Goal: Information Seeking & Learning: Learn about a topic

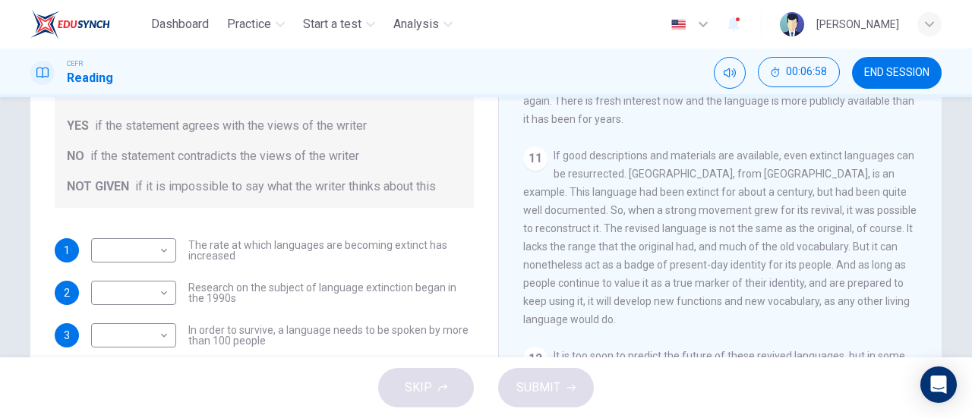
scroll to position [18, 0]
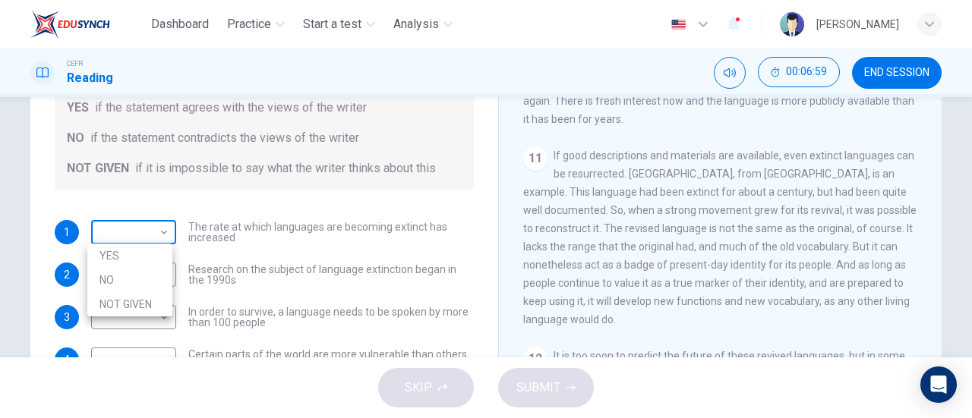
click at [162, 228] on body "Dashboard Practice Start a test Analysis English en ​ [PERSON_NAME] CEFR Readin…" at bounding box center [486, 209] width 972 height 418
click at [145, 257] on li "YES" at bounding box center [129, 256] width 85 height 24
type input "YES"
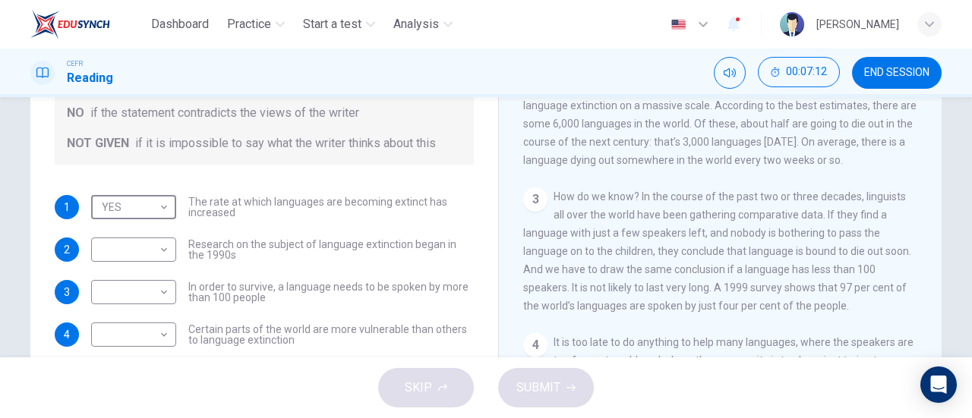
scroll to position [324, 0]
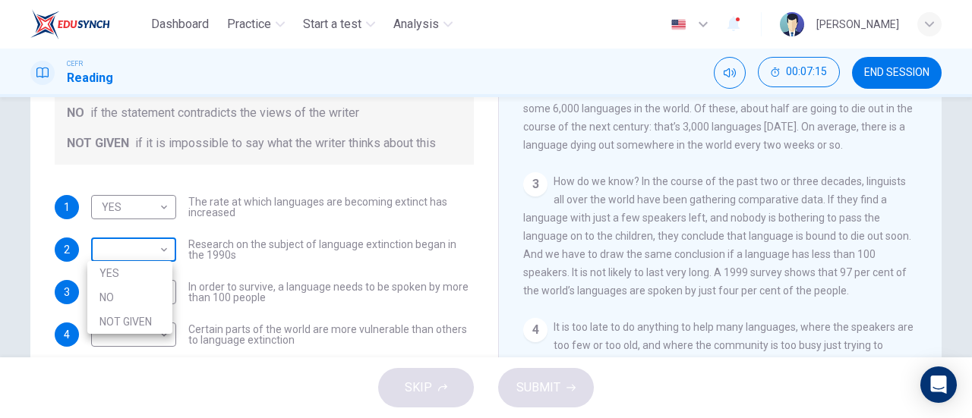
click at [150, 253] on body "Dashboard Practice Start a test Analysis English en ​ [PERSON_NAME] CEFR Readin…" at bounding box center [486, 209] width 972 height 418
click at [140, 313] on li "NOT GIVEN" at bounding box center [129, 322] width 85 height 24
type input "NOT GIVEN"
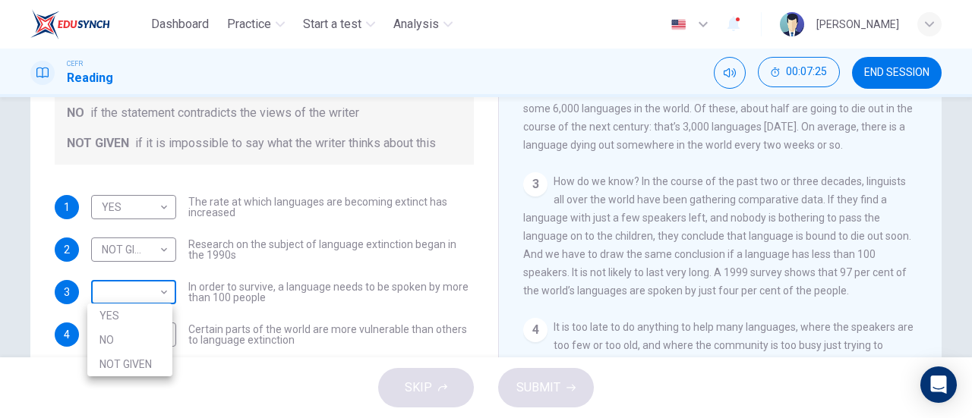
click at [127, 296] on body "Dashboard Practice Start a test Analysis English en ​ [PERSON_NAME] CEFR Readin…" at bounding box center [486, 209] width 972 height 418
click at [123, 307] on li "YES" at bounding box center [129, 316] width 85 height 24
type input "YES"
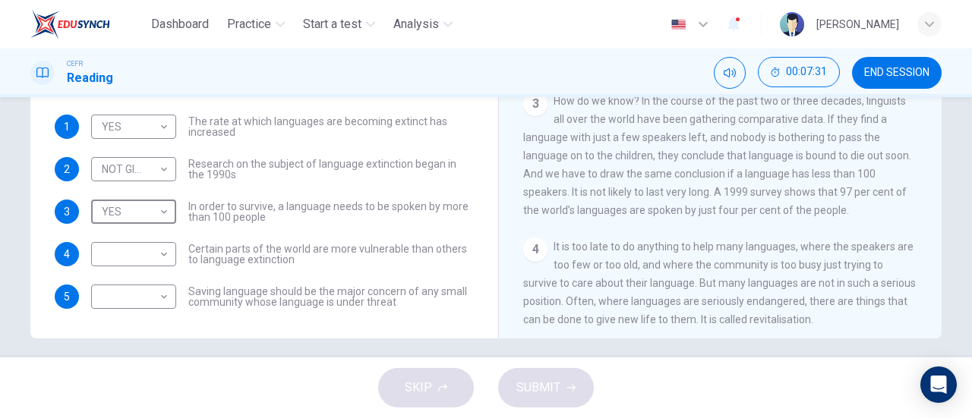
scroll to position [317, 0]
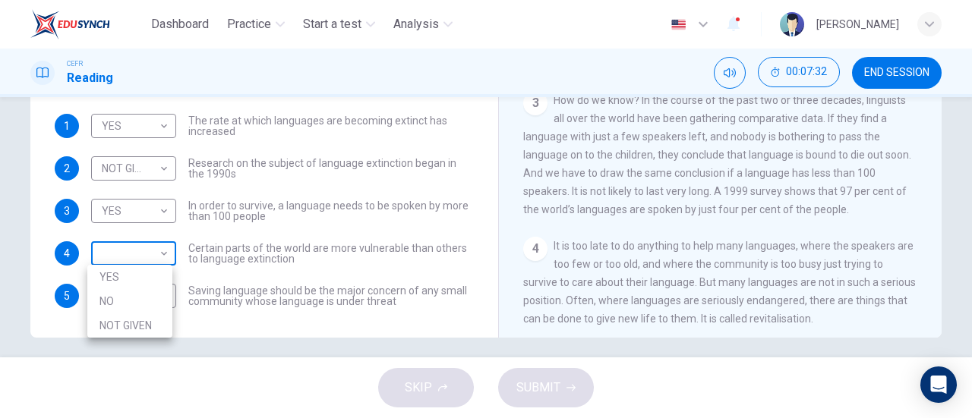
click at [149, 264] on body "Dashboard Practice Start a test Analysis English en ​ [PERSON_NAME] CEFR Readin…" at bounding box center [486, 209] width 972 height 418
click at [147, 274] on li "YES" at bounding box center [129, 277] width 85 height 24
type input "YES"
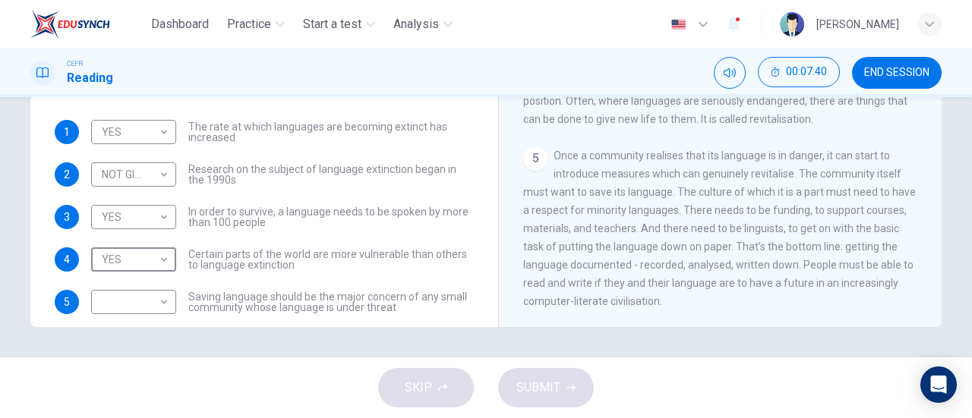
scroll to position [514, 0]
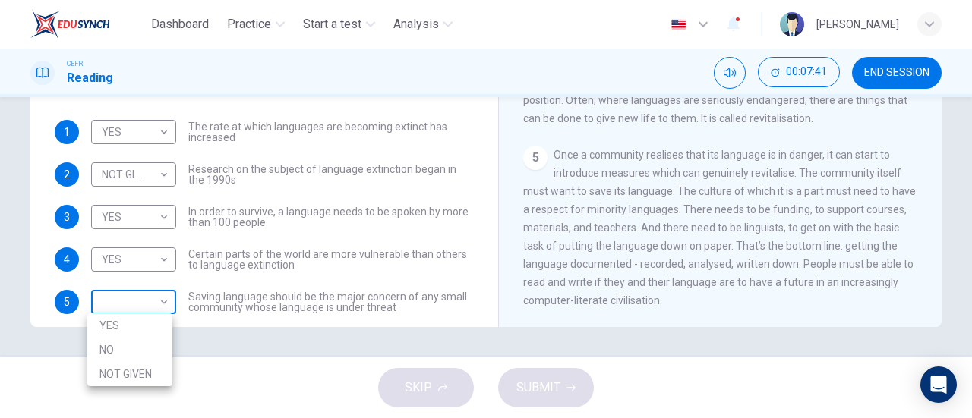
click at [151, 305] on body "Dashboard Practice Start a test Analysis English en ​ [PERSON_NAME] CEFR Readin…" at bounding box center [486, 209] width 972 height 418
click at [142, 370] on li "NOT GIVEN" at bounding box center [129, 374] width 85 height 24
type input "NOT GIVEN"
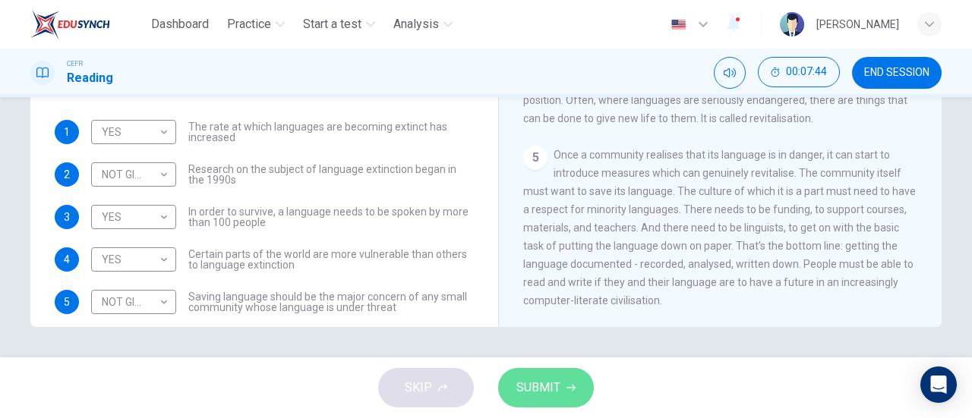
click at [541, 380] on span "SUBMIT" at bounding box center [538, 387] width 44 height 21
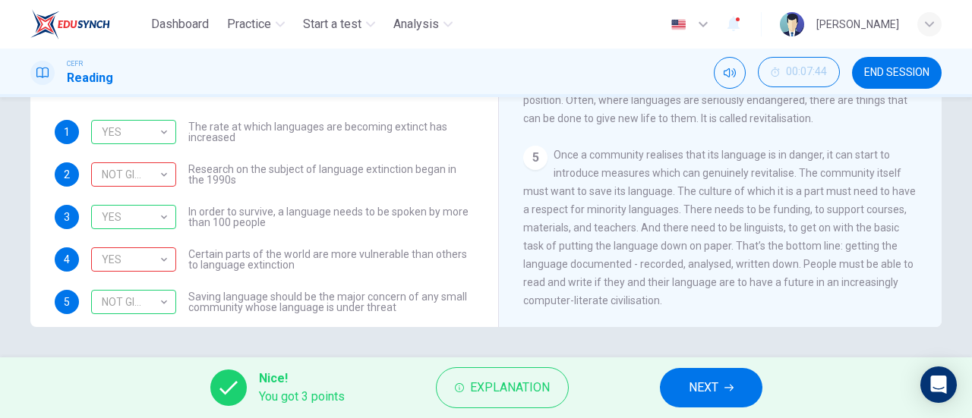
scroll to position [0, 0]
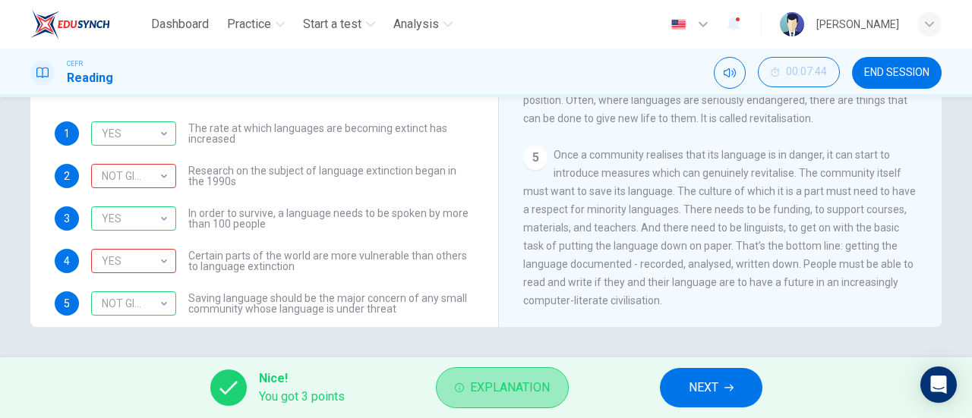
click at [502, 377] on span "Explanation" at bounding box center [510, 387] width 80 height 21
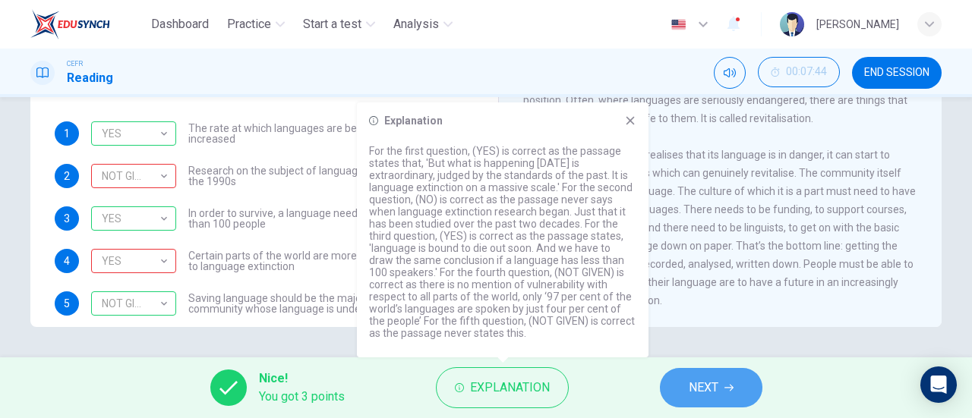
click at [691, 369] on button "NEXT" at bounding box center [711, 387] width 102 height 39
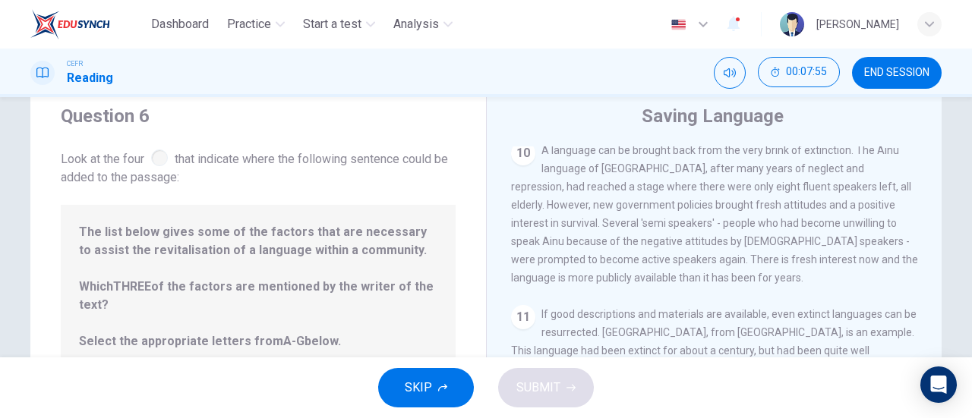
scroll to position [328, 0]
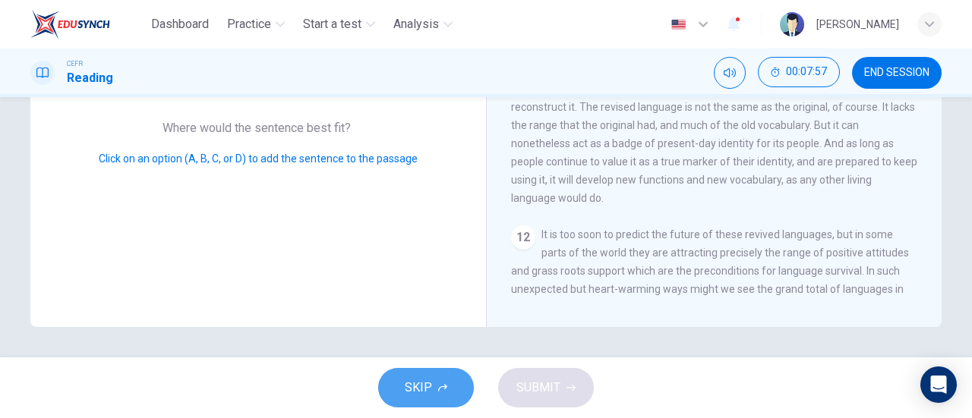
click at [430, 380] on span "SKIP" at bounding box center [418, 387] width 27 height 21
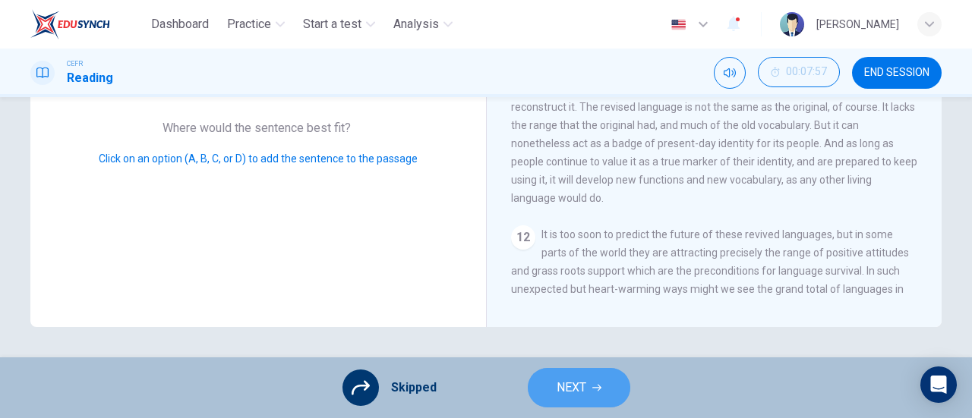
click at [598, 402] on button "NEXT" at bounding box center [579, 387] width 102 height 39
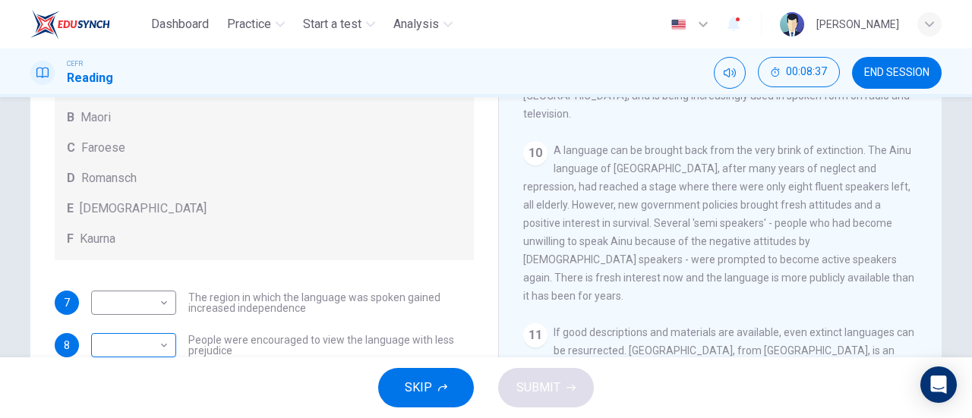
scroll to position [156, 0]
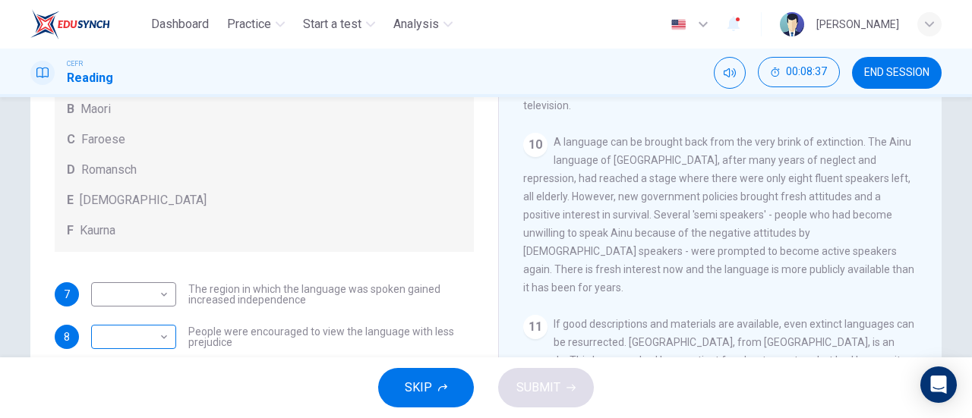
click at [147, 335] on body "Dashboard Practice Start a test Analysis English en ​ [PERSON_NAME] CEFR Readin…" at bounding box center [486, 209] width 972 height 418
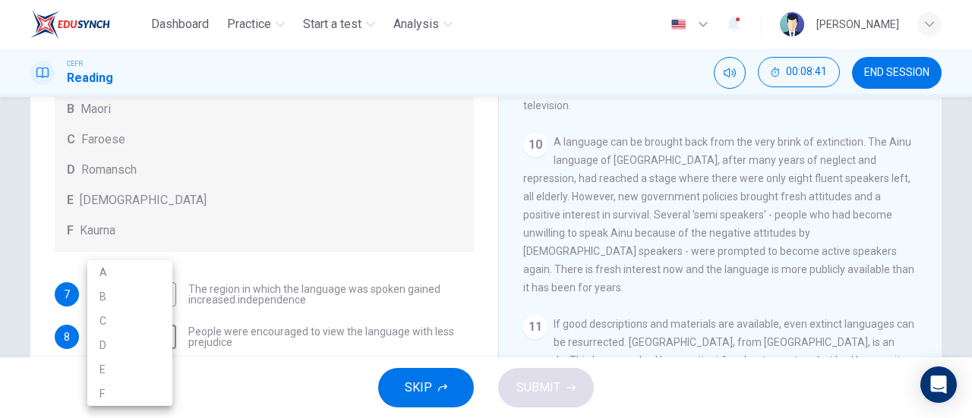
click at [112, 375] on li "E" at bounding box center [129, 369] width 85 height 24
type input "E"
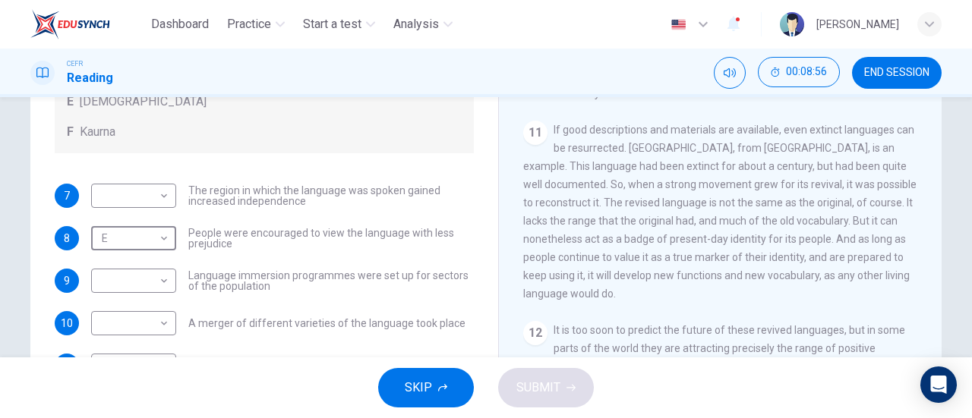
scroll to position [248, 0]
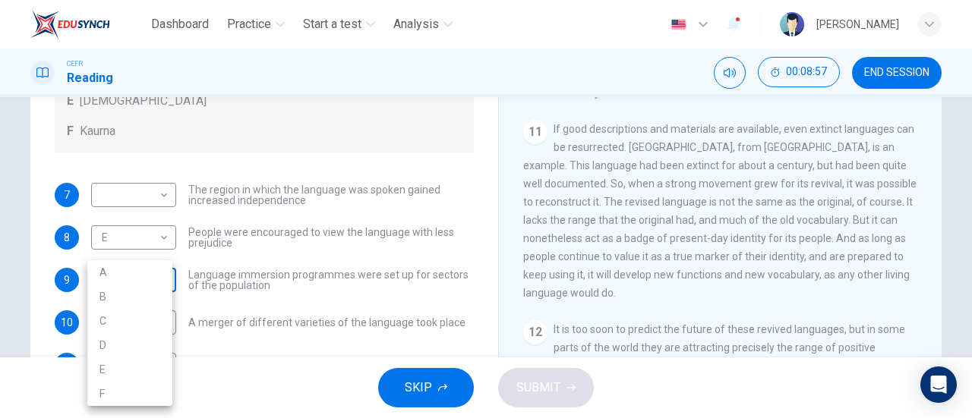
click at [138, 279] on body "Dashboard Practice Start a test Analysis English en ​ [PERSON_NAME] CEFR Readin…" at bounding box center [486, 209] width 972 height 418
click at [135, 301] on li "B" at bounding box center [129, 297] width 85 height 24
type input "B"
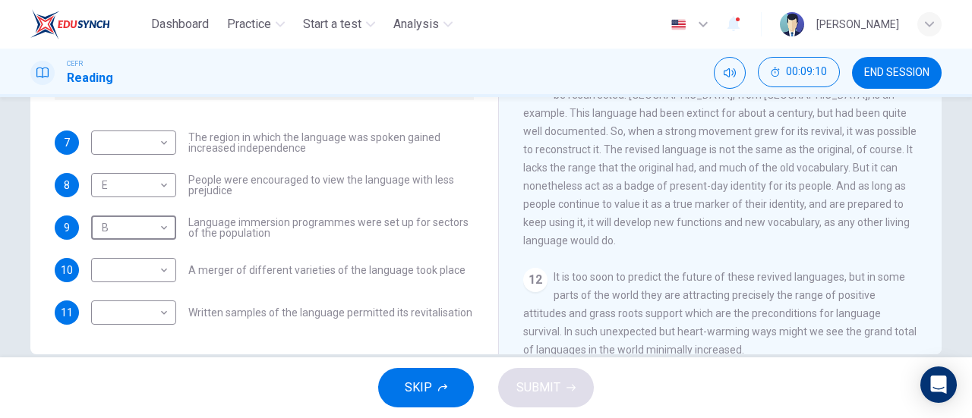
scroll to position [306, 0]
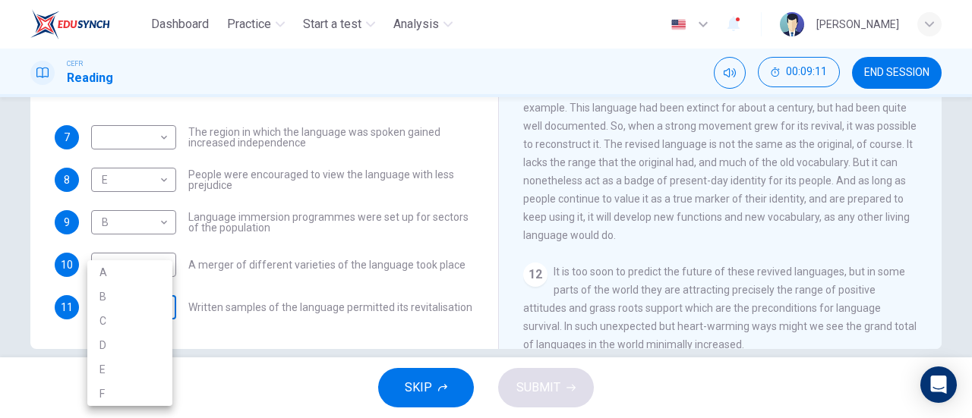
click at [144, 291] on body "Dashboard Practice Start a test Analysis English en ​ [PERSON_NAME] CEFR Readin…" at bounding box center [486, 209] width 972 height 418
click at [120, 388] on li "F" at bounding box center [129, 394] width 85 height 24
type input "F"
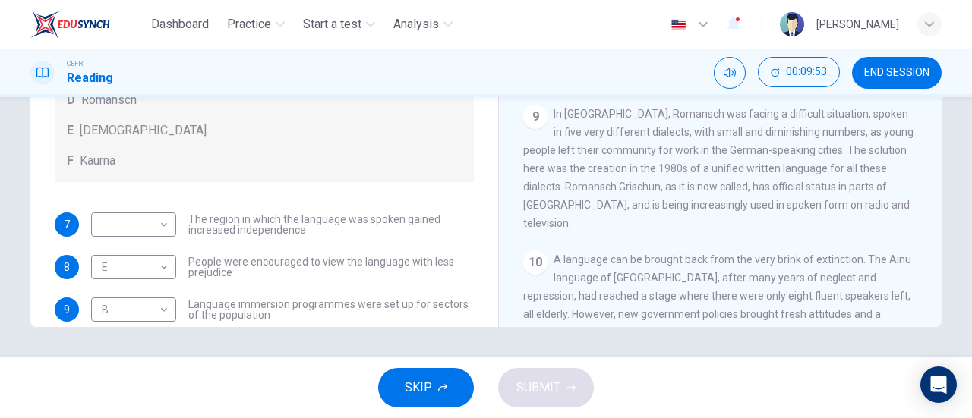
scroll to position [109, 0]
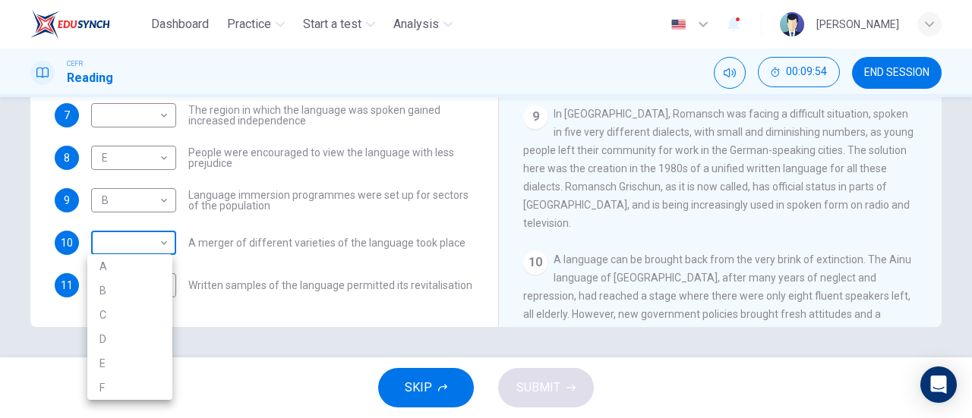
click at [152, 241] on body "Dashboard Practice Start a test Analysis English en ​ [PERSON_NAME] CEFR Readin…" at bounding box center [486, 209] width 972 height 418
click at [138, 344] on li "D" at bounding box center [129, 339] width 85 height 24
type input "D"
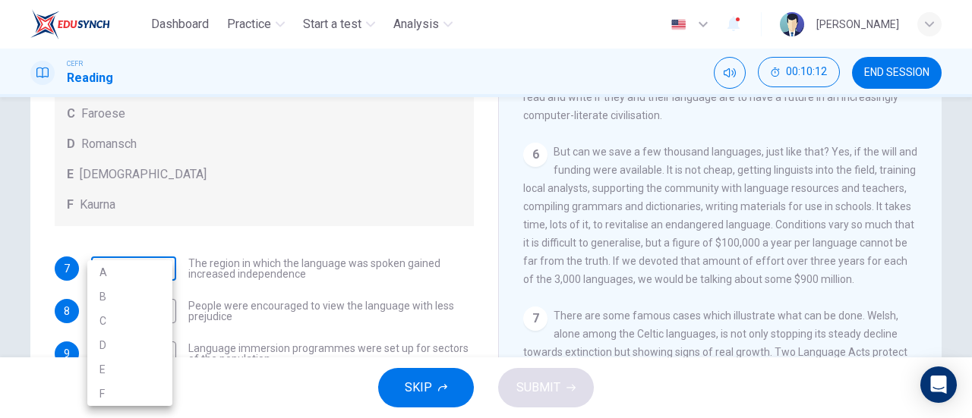
click at [156, 266] on body "Dashboard Practice Start a test Analysis English en ​ [PERSON_NAME] CEFR Readin…" at bounding box center [486, 209] width 972 height 418
click at [141, 273] on li "A" at bounding box center [129, 272] width 85 height 24
type input "A"
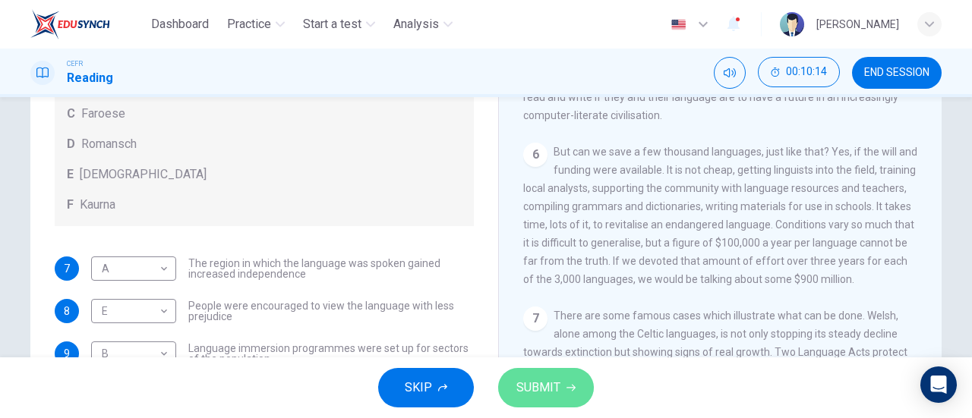
click at [557, 380] on span "SUBMIT" at bounding box center [538, 387] width 44 height 21
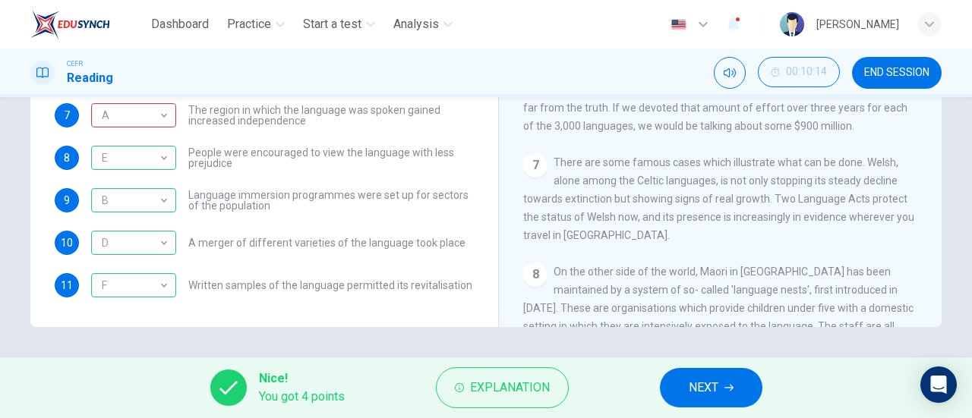
scroll to position [77, 0]
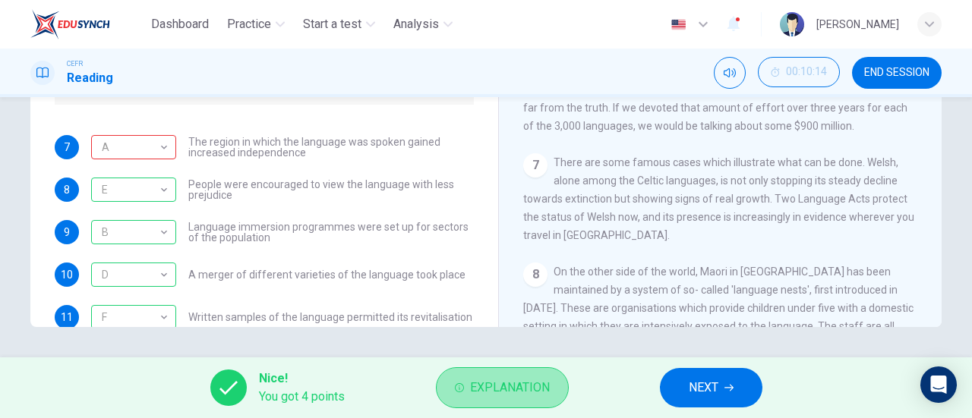
click at [472, 395] on span "Explanation" at bounding box center [510, 387] width 80 height 21
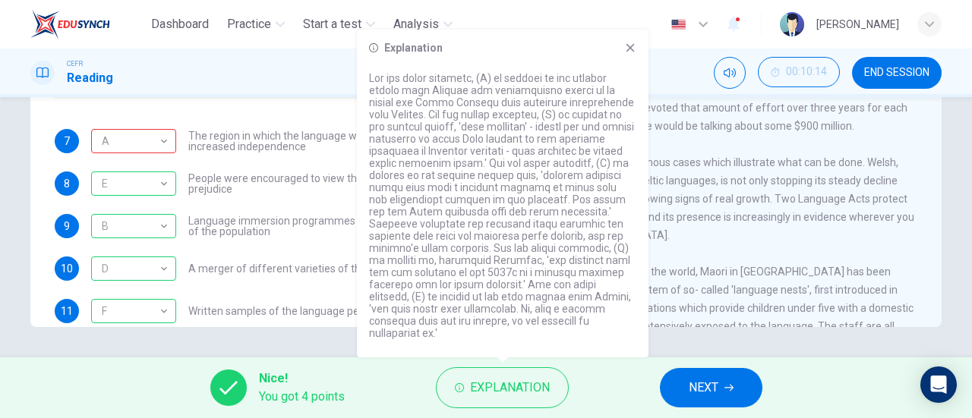
scroll to position [109, 0]
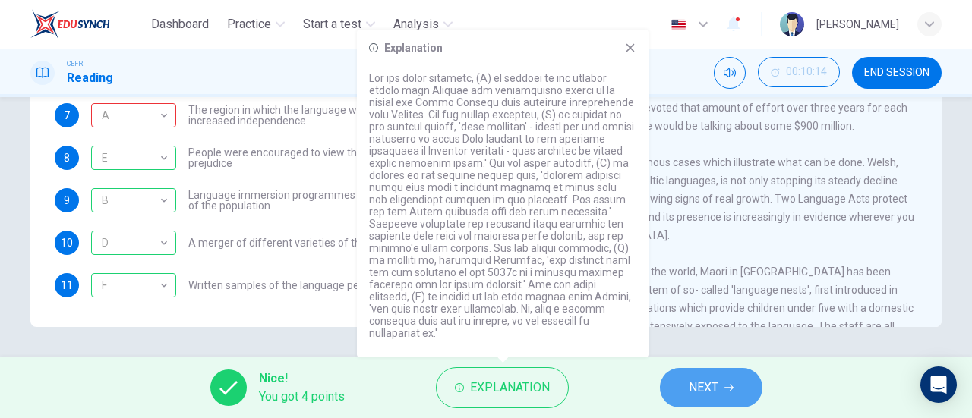
click at [724, 385] on button "NEXT" at bounding box center [711, 387] width 102 height 39
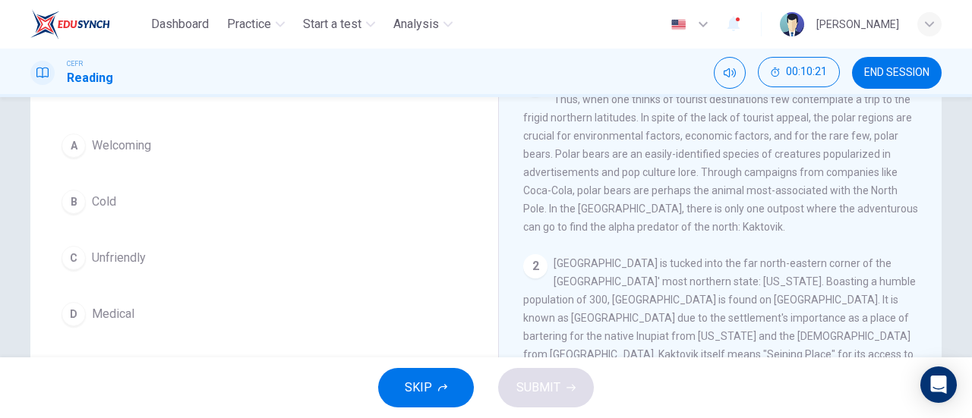
scroll to position [114, 0]
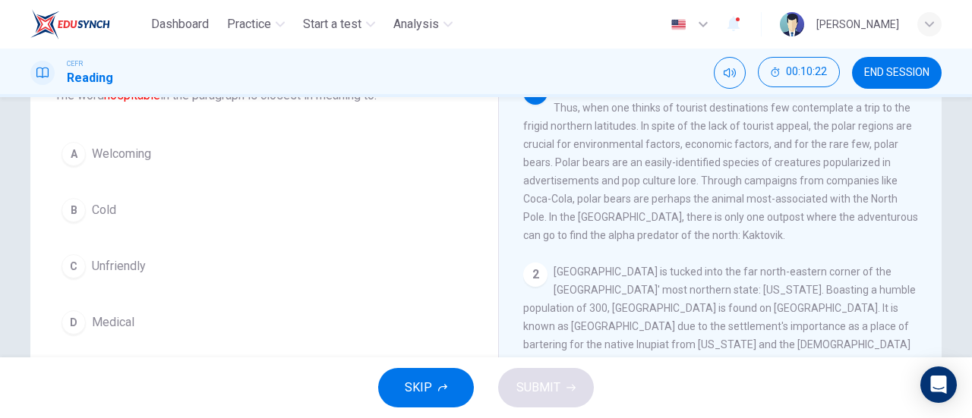
click at [146, 157] on span "Welcoming" at bounding box center [121, 154] width 59 height 18
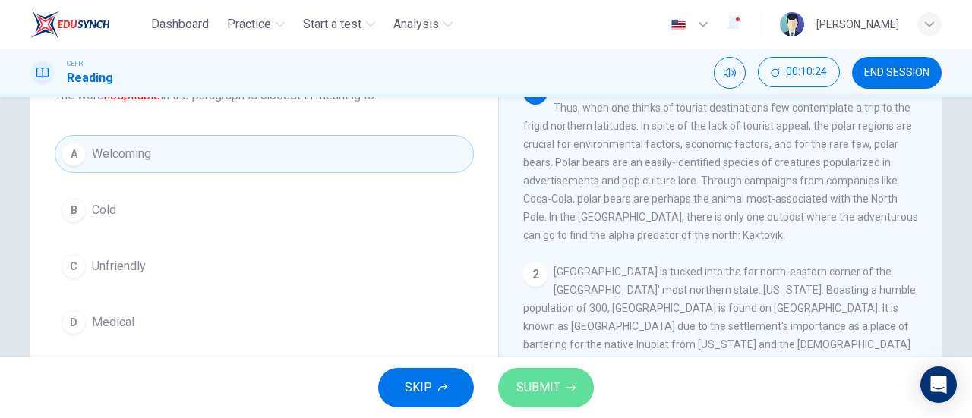
click at [527, 376] on button "SUBMIT" at bounding box center [546, 387] width 96 height 39
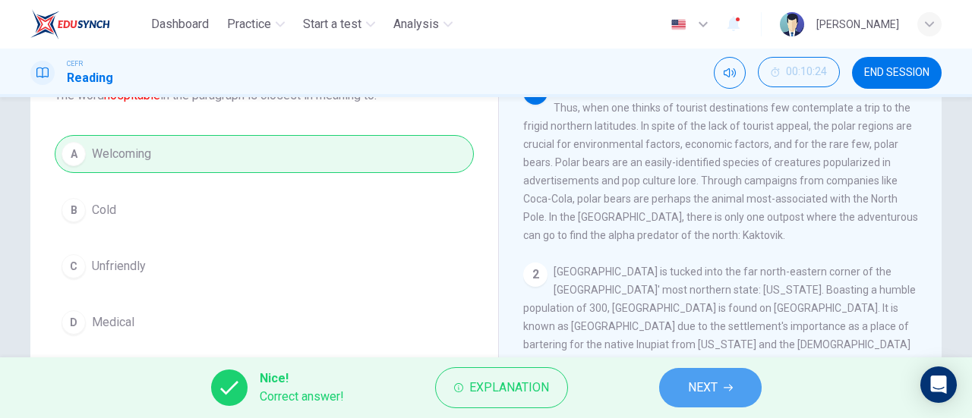
click at [707, 380] on span "NEXT" at bounding box center [703, 387] width 30 height 21
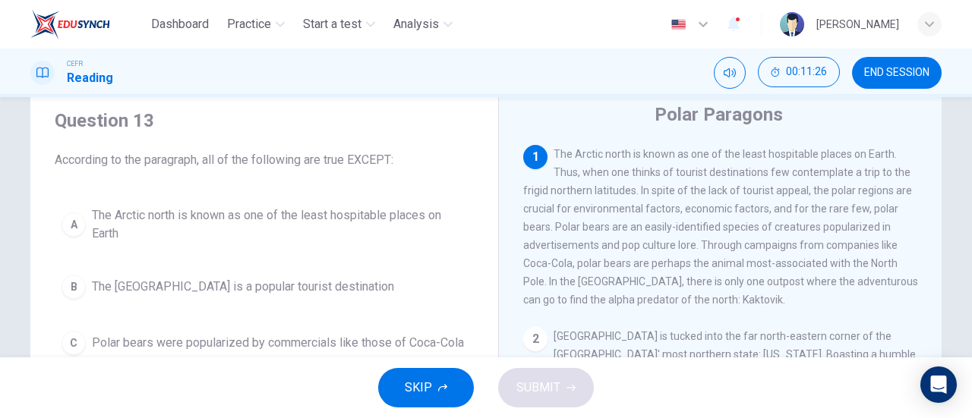
scroll to position [117, 0]
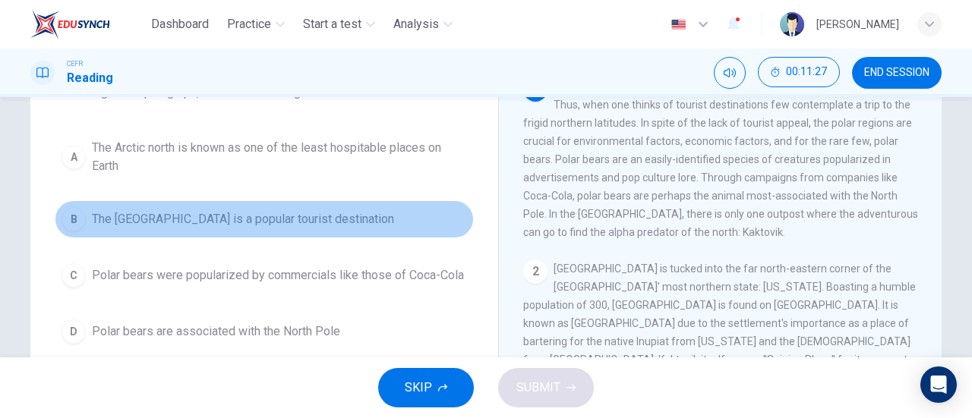
click at [83, 227] on button "B The [GEOGRAPHIC_DATA] is a popular tourist destination" at bounding box center [264, 219] width 419 height 38
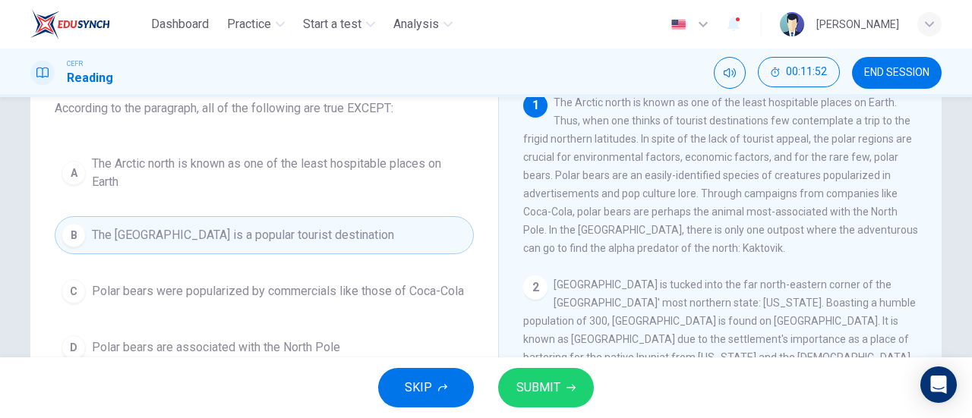
scroll to position [100, 0]
click at [556, 373] on button "SUBMIT" at bounding box center [546, 387] width 96 height 39
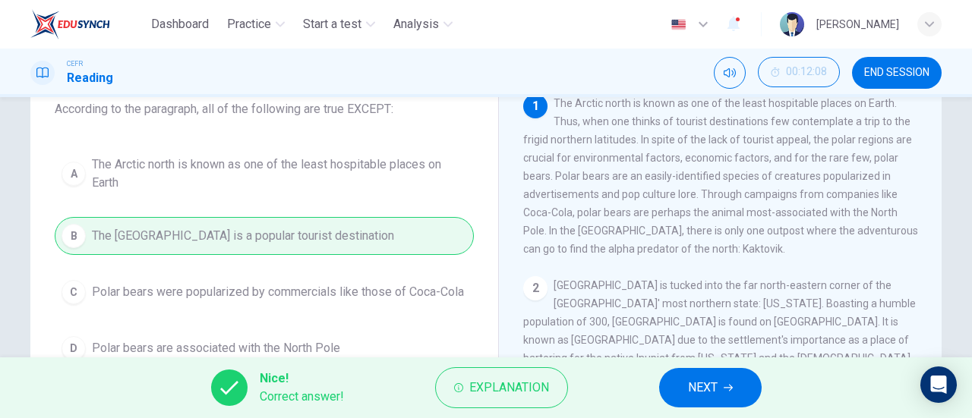
click at [556, 373] on button "Explanation" at bounding box center [501, 387] width 133 height 41
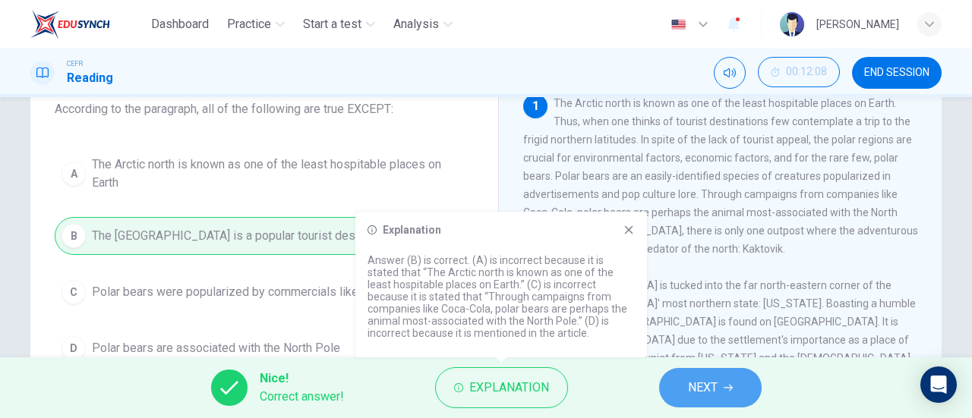
click at [709, 398] on button "NEXT" at bounding box center [710, 387] width 102 height 39
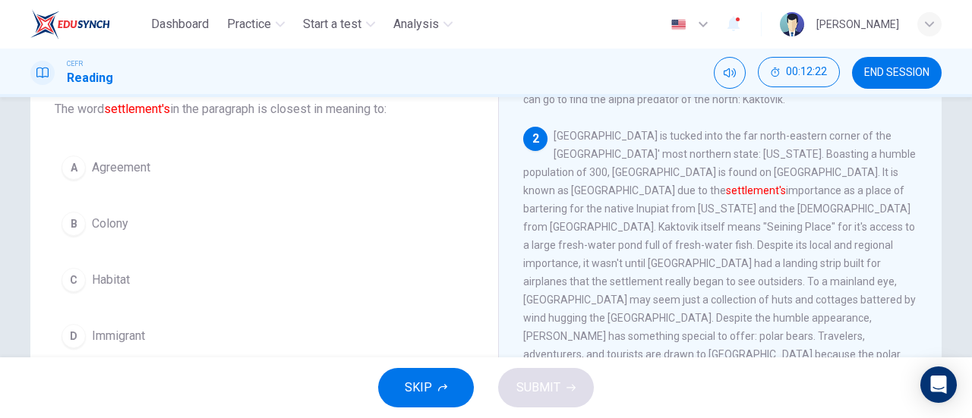
scroll to position [166, 0]
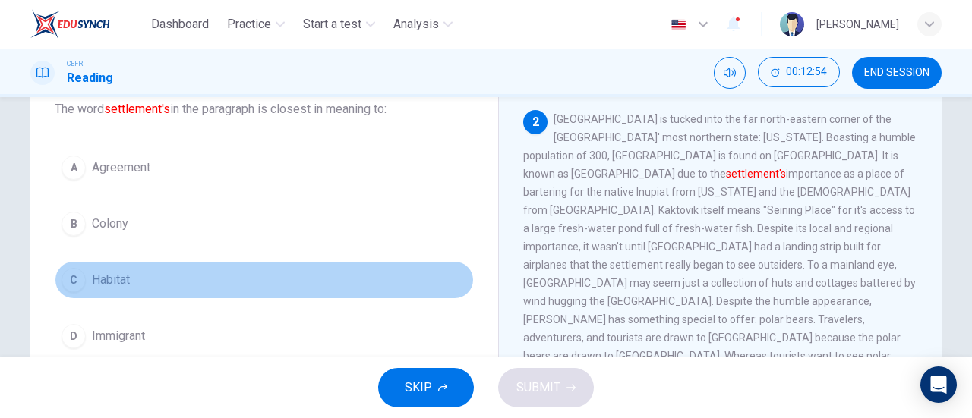
click at [132, 279] on button "C Habitat" at bounding box center [264, 280] width 419 height 38
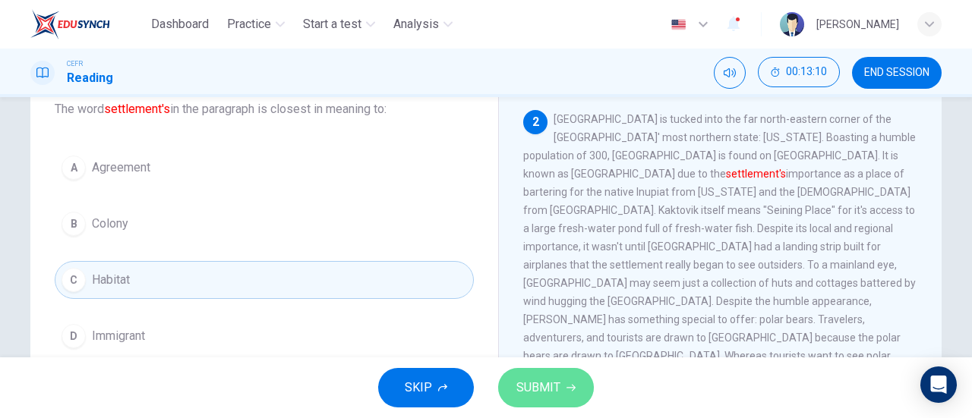
click at [536, 385] on span "SUBMIT" at bounding box center [538, 387] width 44 height 21
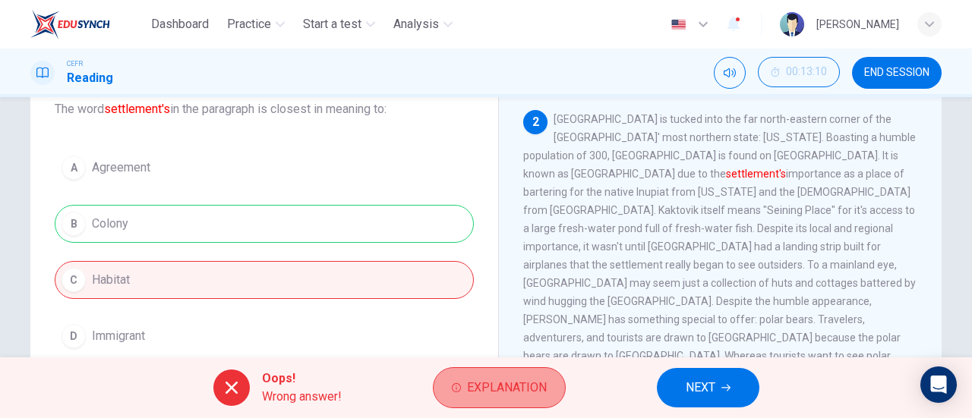
click at [496, 384] on span "Explanation" at bounding box center [507, 387] width 80 height 21
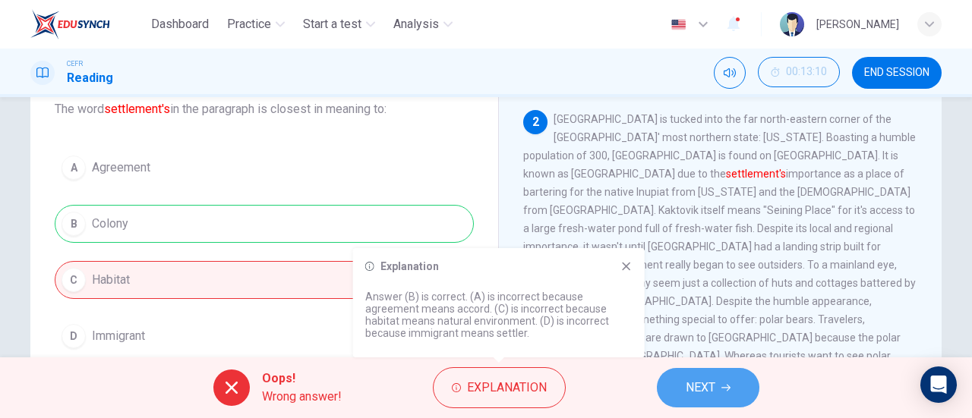
click at [710, 376] on button "NEXT" at bounding box center [708, 387] width 102 height 39
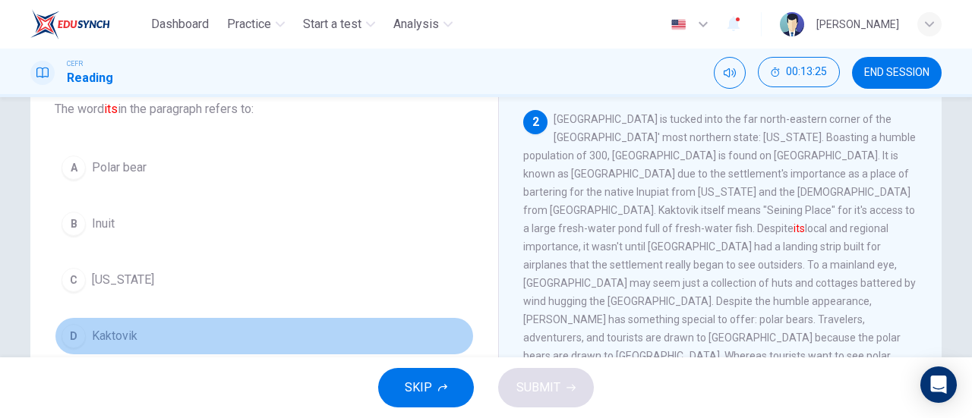
click at [116, 340] on span "Kaktovik" at bounding box center [115, 336] width 46 height 18
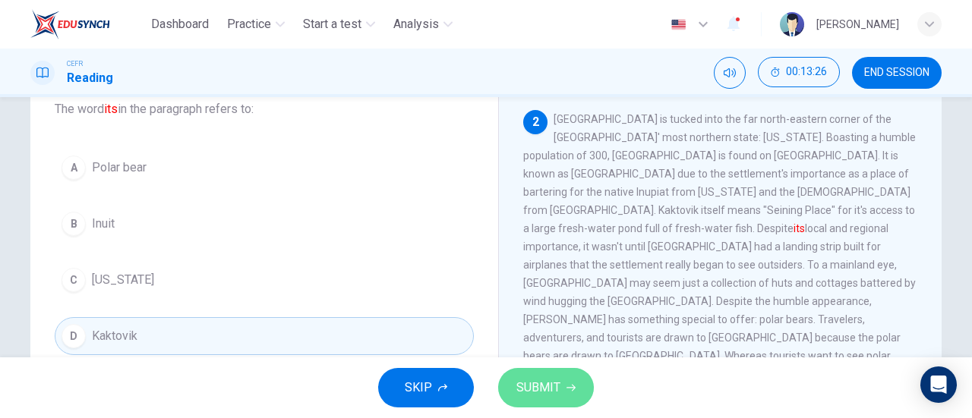
click at [565, 376] on button "SUBMIT" at bounding box center [546, 387] width 96 height 39
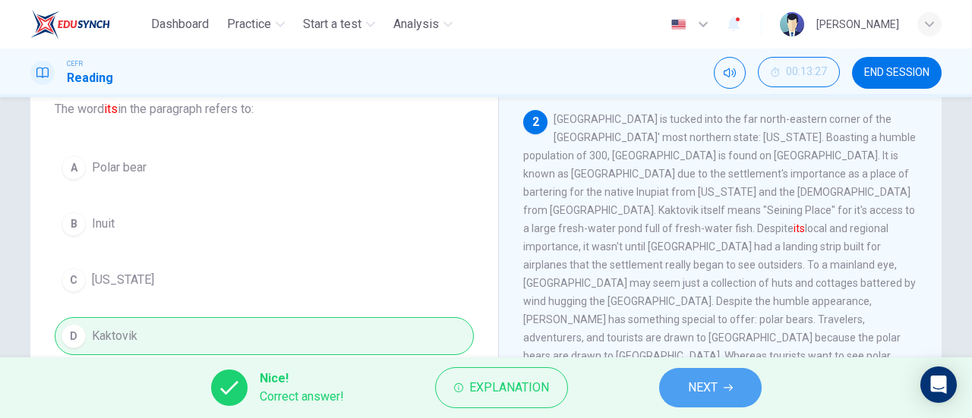
click at [713, 395] on span "NEXT" at bounding box center [703, 387] width 30 height 21
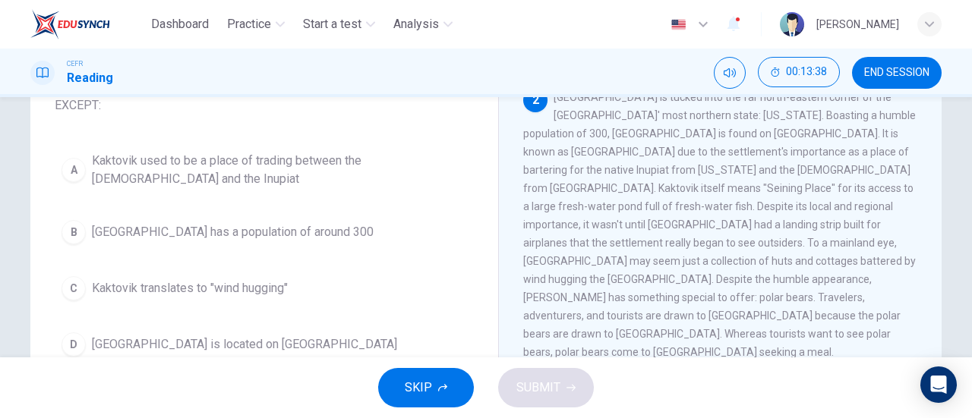
scroll to position [123, 0]
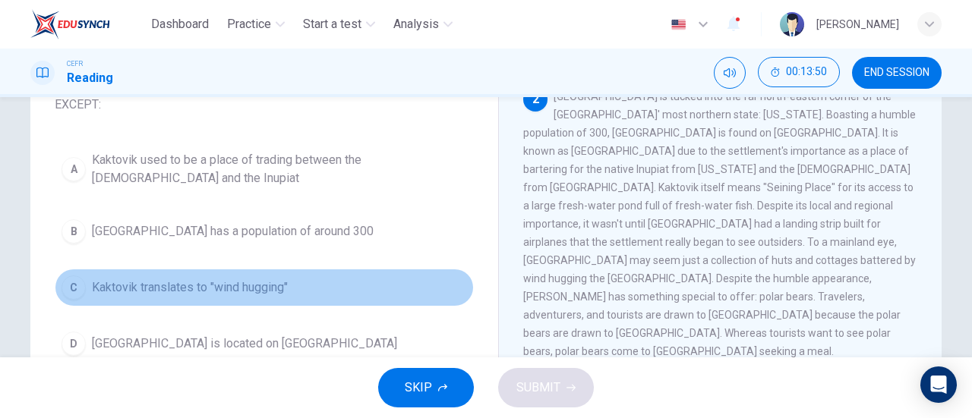
click at [245, 286] on span "Kaktovik translates to "wind hugging"" at bounding box center [190, 288] width 196 height 18
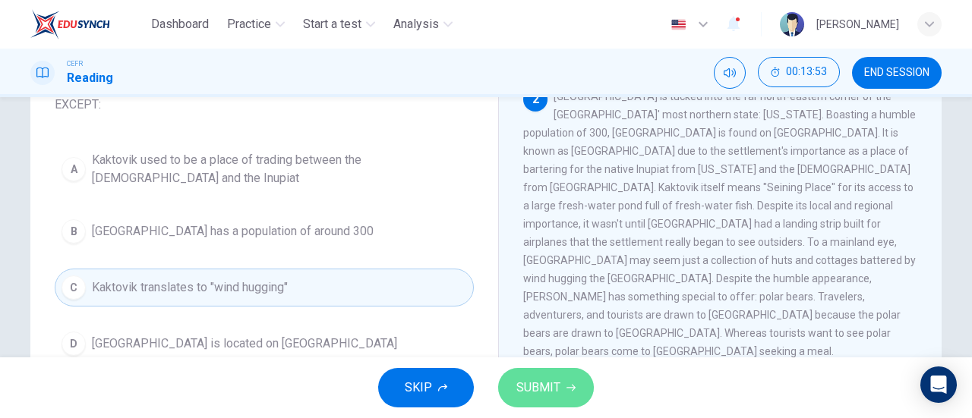
click at [551, 389] on span "SUBMIT" at bounding box center [538, 387] width 44 height 21
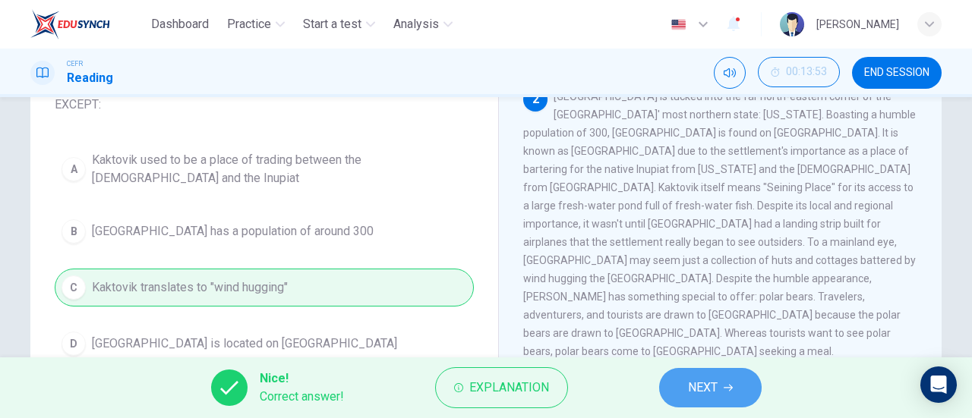
click at [731, 385] on icon "button" at bounding box center [727, 387] width 9 height 9
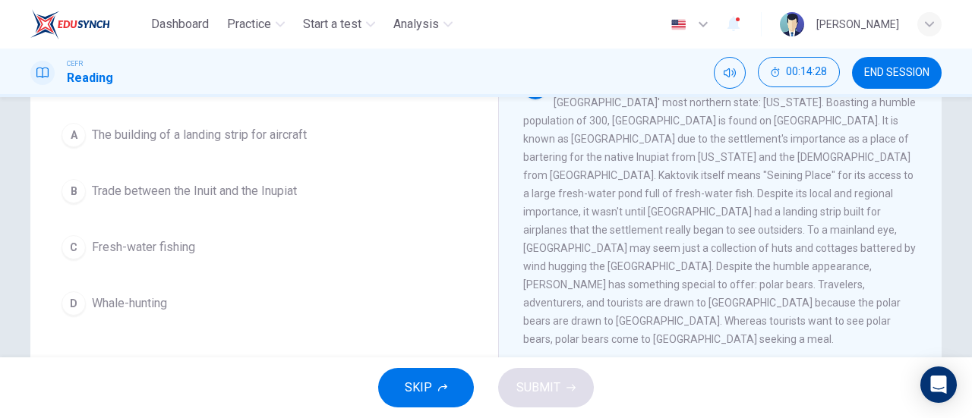
scroll to position [138, 0]
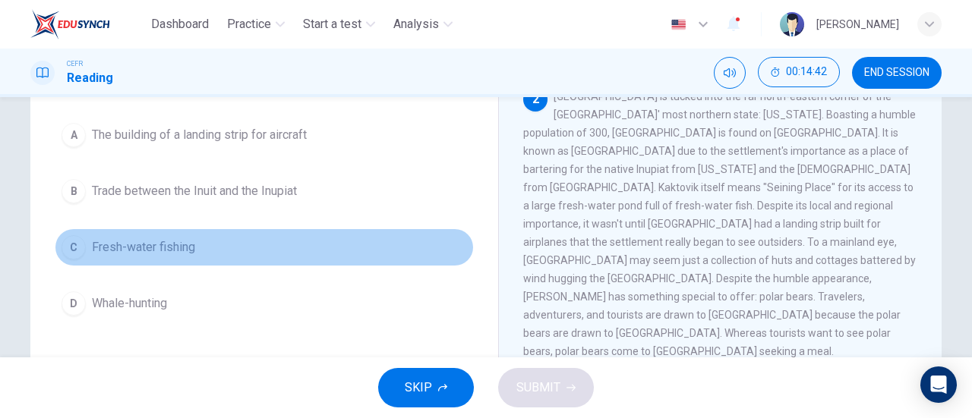
click at [176, 247] on span "Fresh-water fishing" at bounding box center [143, 247] width 103 height 18
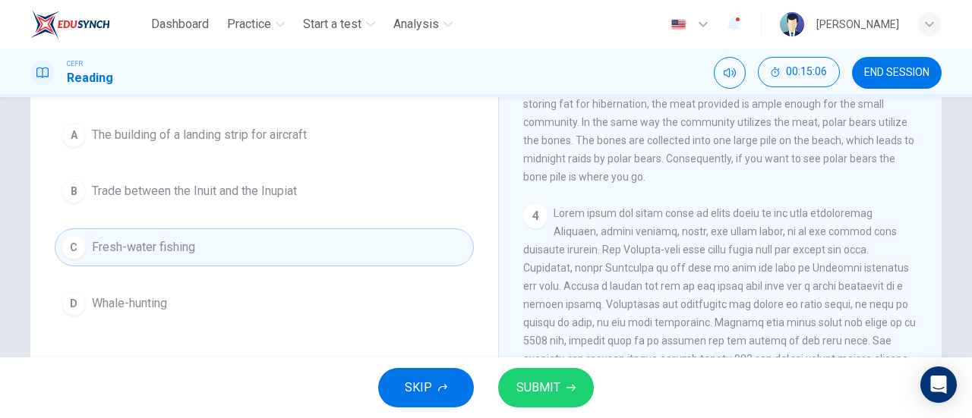
scroll to position [597, 0]
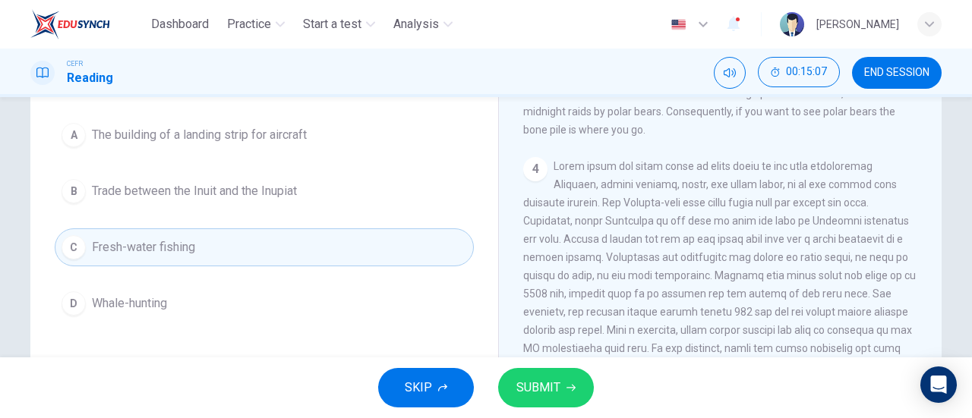
click at [551, 385] on span "SUBMIT" at bounding box center [538, 387] width 44 height 21
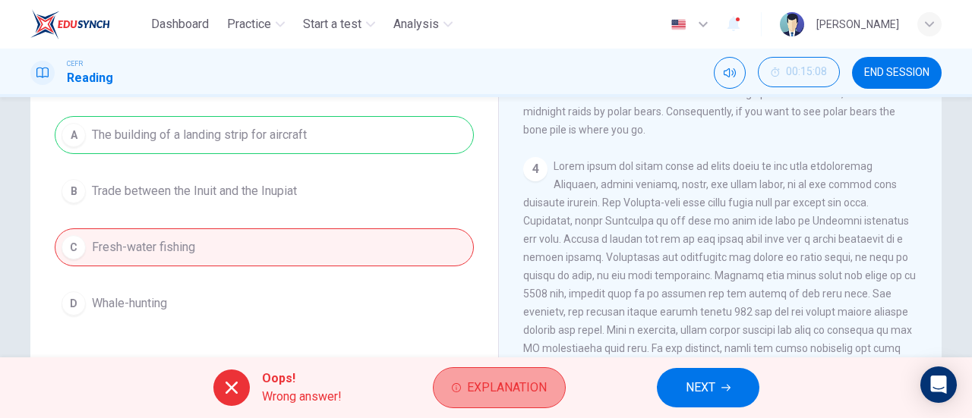
click at [475, 383] on span "Explanation" at bounding box center [507, 387] width 80 height 21
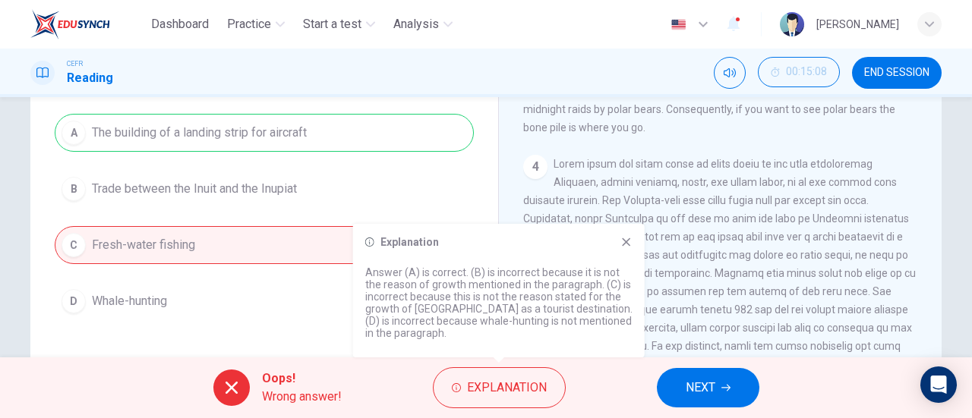
scroll to position [155, 0]
click at [628, 239] on icon at bounding box center [626, 242] width 8 height 8
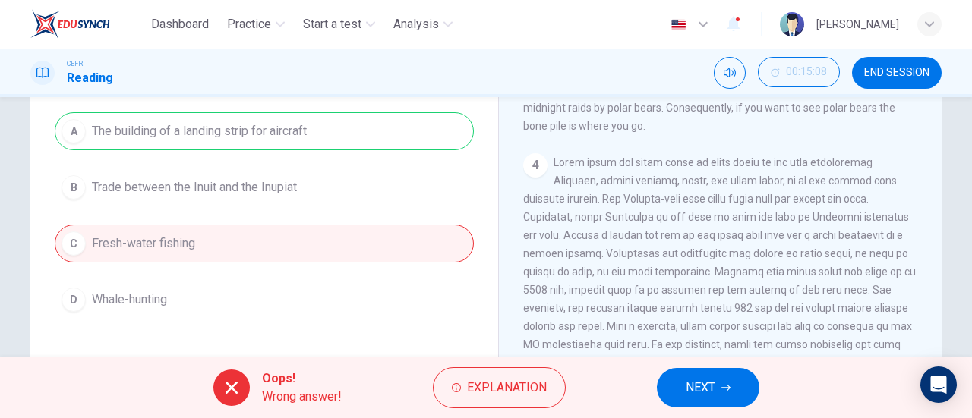
scroll to position [716, 0]
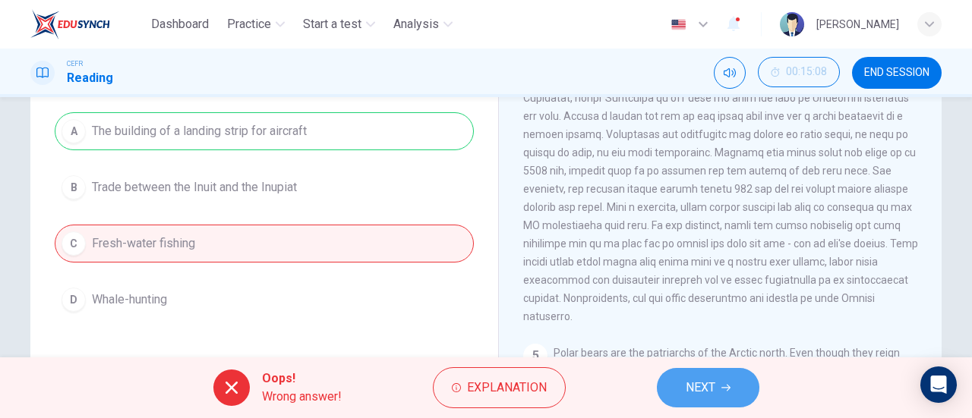
click at [727, 382] on button "NEXT" at bounding box center [708, 387] width 102 height 39
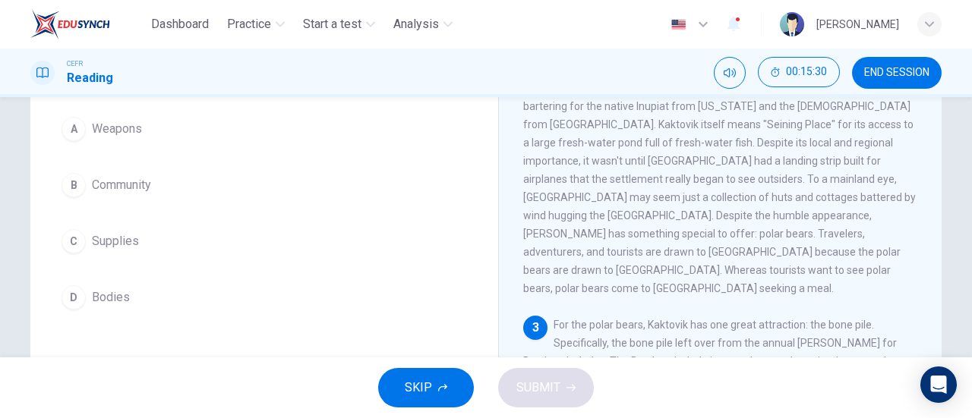
scroll to position [138, 0]
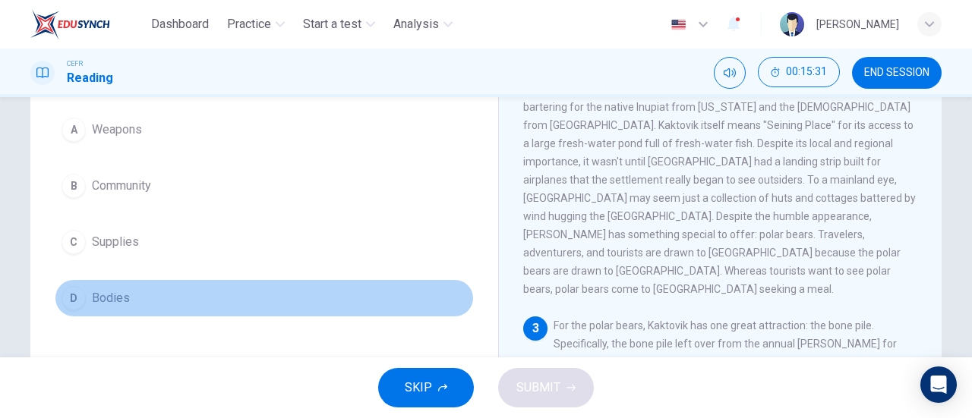
click at [105, 307] on button "D Bodies" at bounding box center [264, 298] width 419 height 38
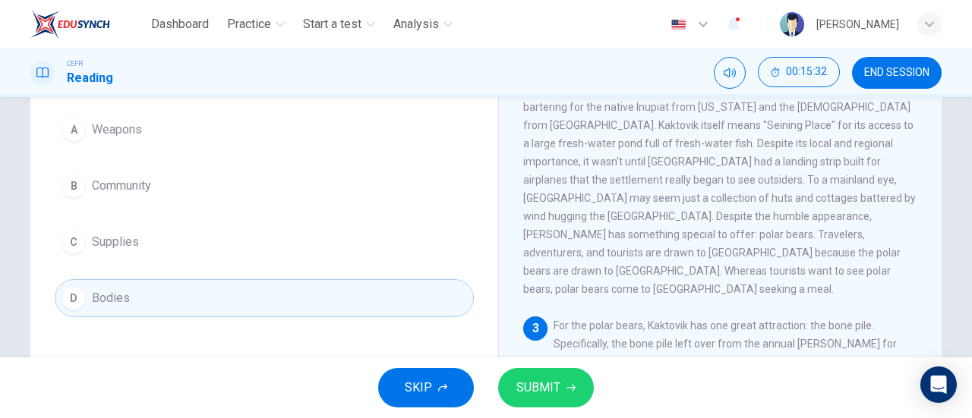
scroll to position [367, 0]
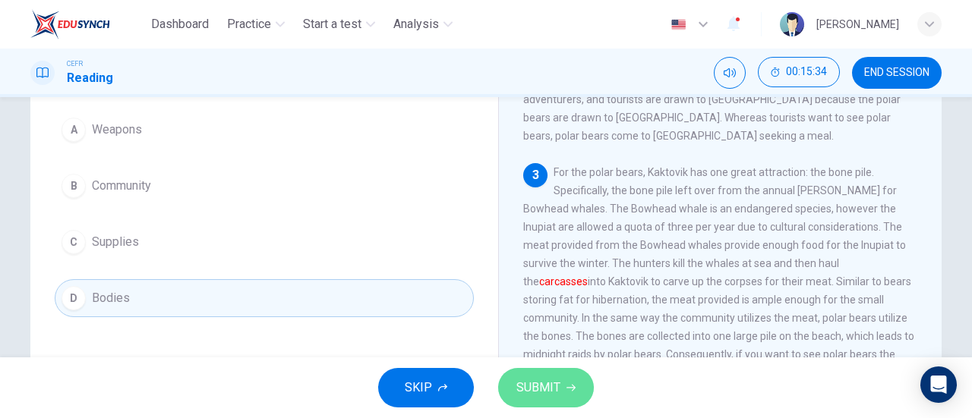
click at [566, 390] on icon "button" at bounding box center [570, 387] width 9 height 9
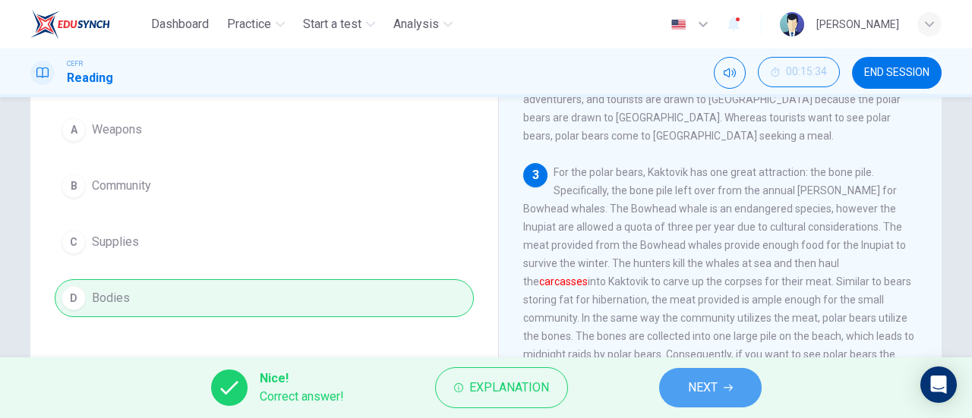
click at [726, 380] on button "NEXT" at bounding box center [710, 387] width 102 height 39
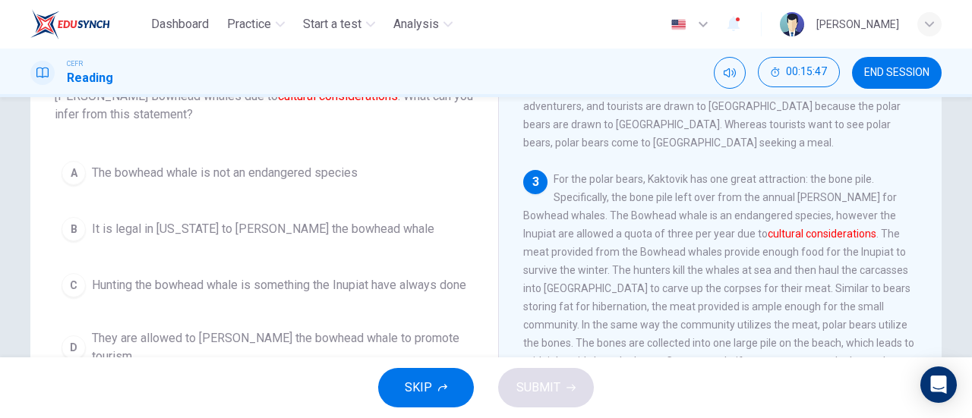
scroll to position [166, 0]
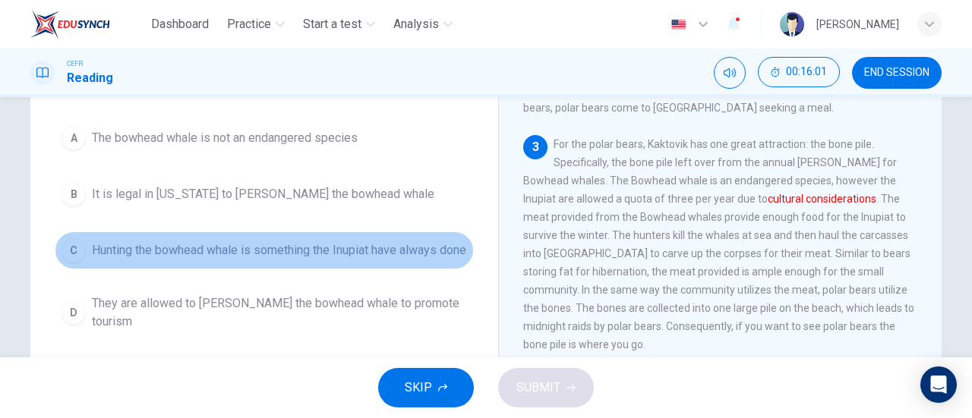
click at [360, 260] on span "Hunting the bowhead whale is something the Inupiat have always done" at bounding box center [279, 250] width 374 height 18
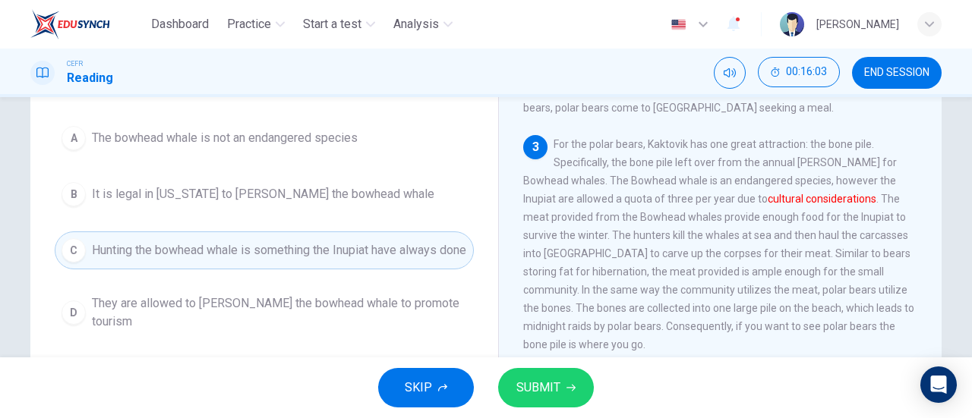
click at [550, 383] on span "SUBMIT" at bounding box center [538, 387] width 44 height 21
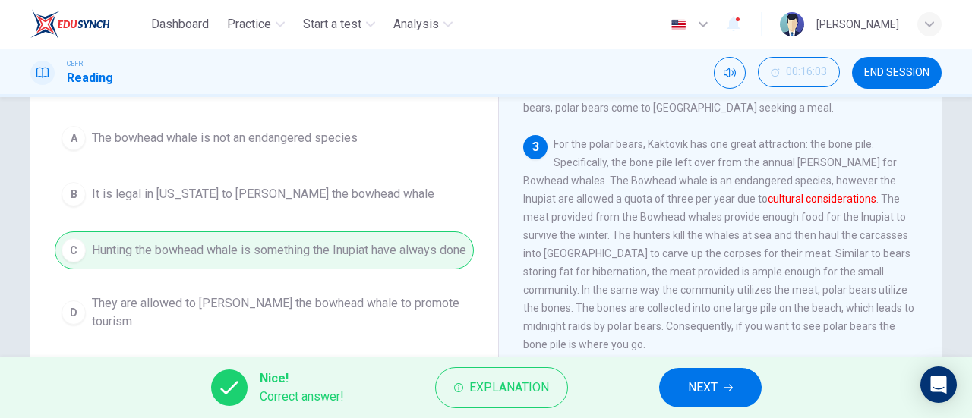
click at [682, 389] on button "NEXT" at bounding box center [710, 387] width 102 height 39
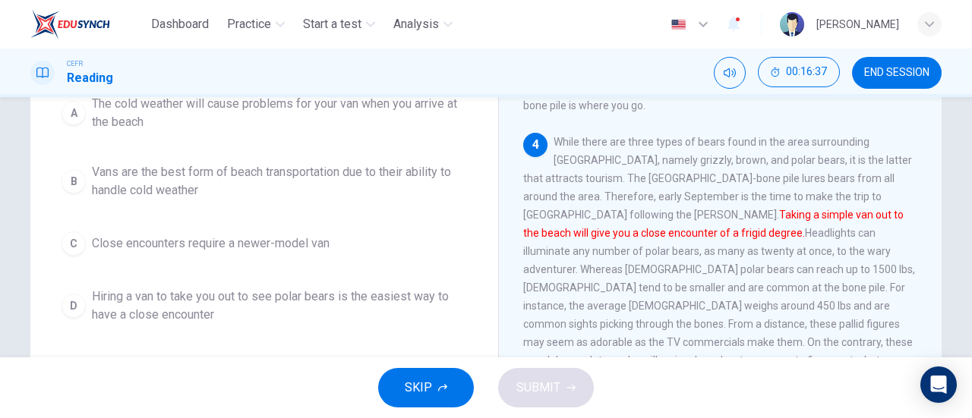
scroll to position [218, 0]
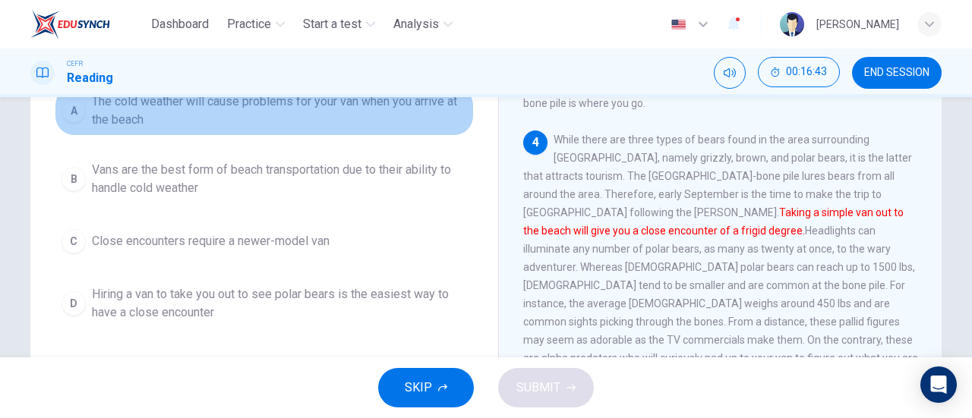
click at [235, 121] on span "The cold weather will cause problems for your van when you arrive at the beach" at bounding box center [279, 111] width 375 height 36
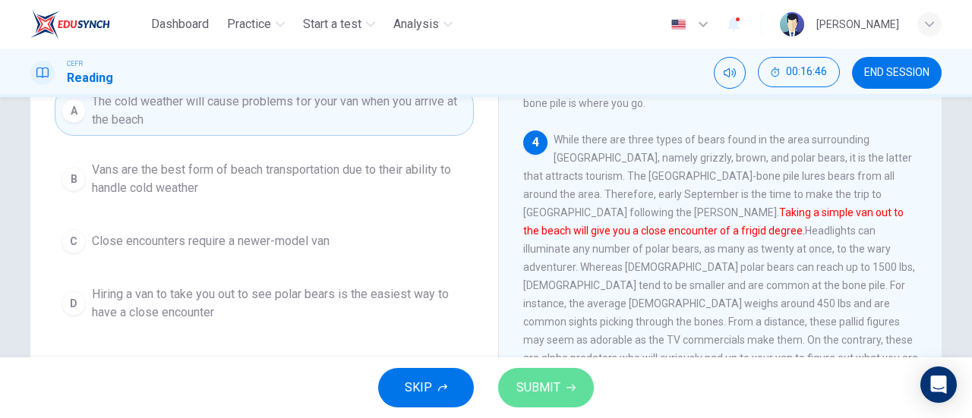
click at [534, 380] on span "SUBMIT" at bounding box center [538, 387] width 44 height 21
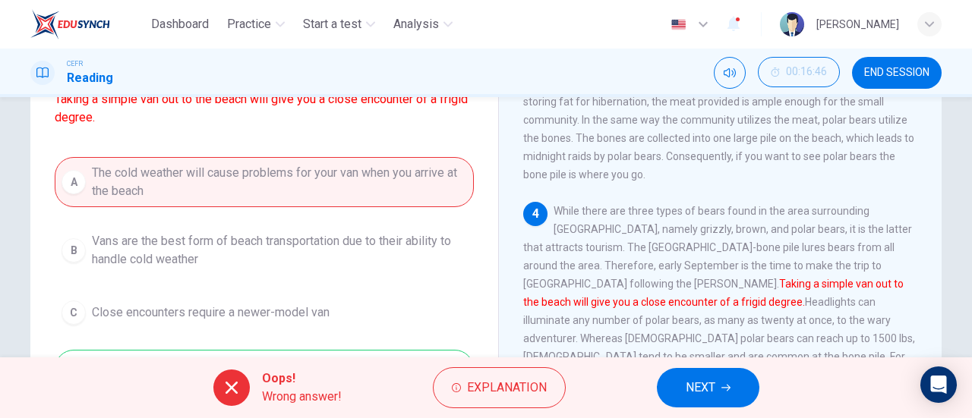
scroll to position [137, 0]
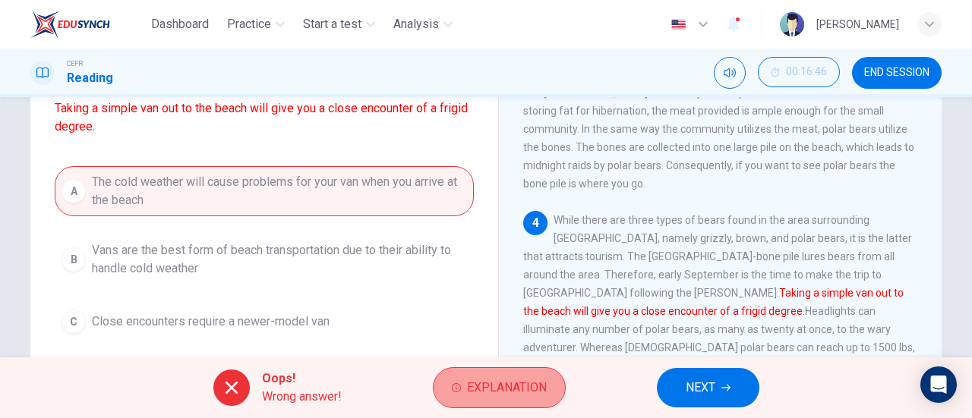
click at [501, 376] on button "Explanation" at bounding box center [499, 387] width 133 height 41
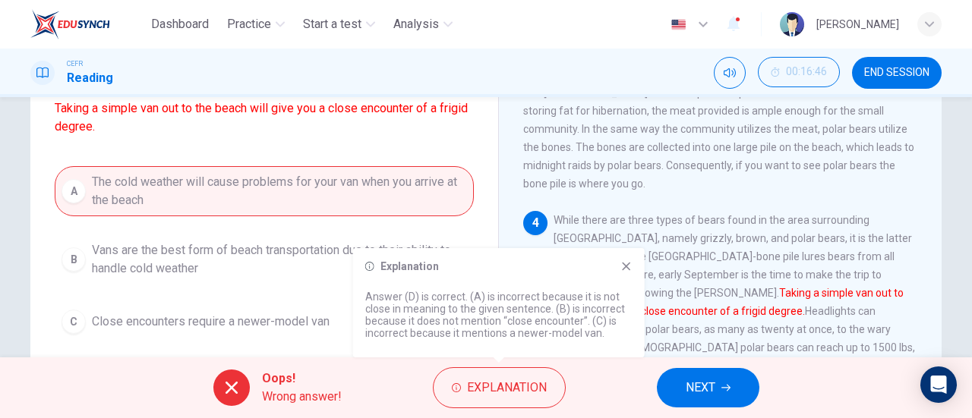
click at [630, 265] on icon at bounding box center [626, 266] width 12 height 12
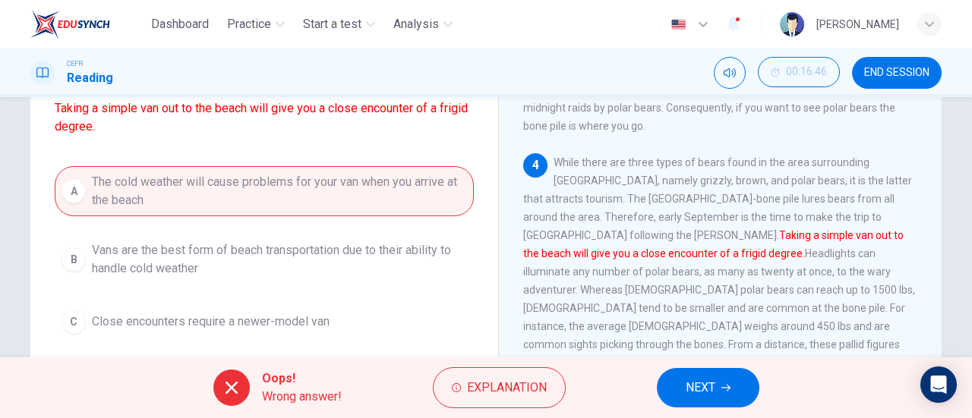
scroll to position [615, 0]
click at [690, 398] on button "NEXT" at bounding box center [708, 387] width 102 height 39
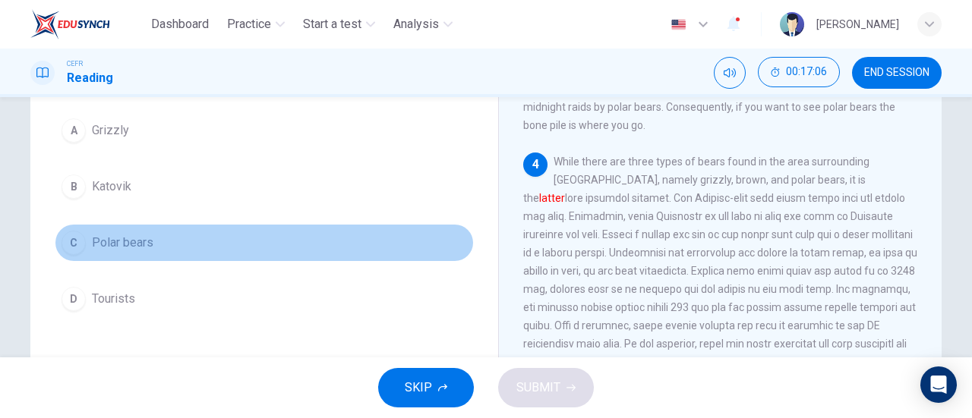
click at [154, 257] on button "C Polar bears" at bounding box center [264, 243] width 419 height 38
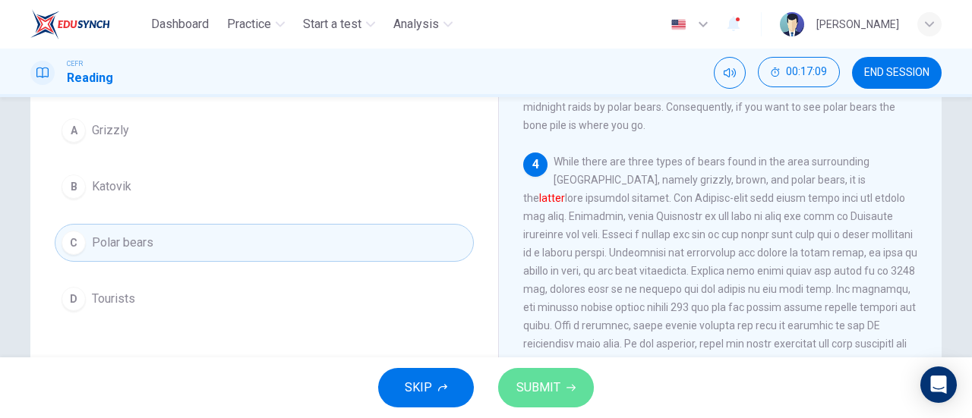
click at [534, 400] on button "SUBMIT" at bounding box center [546, 387] width 96 height 39
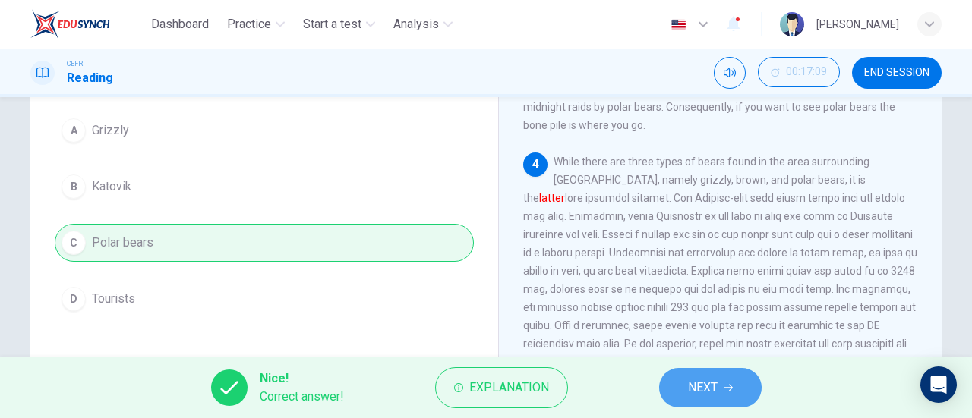
click at [713, 393] on span "NEXT" at bounding box center [703, 387] width 30 height 21
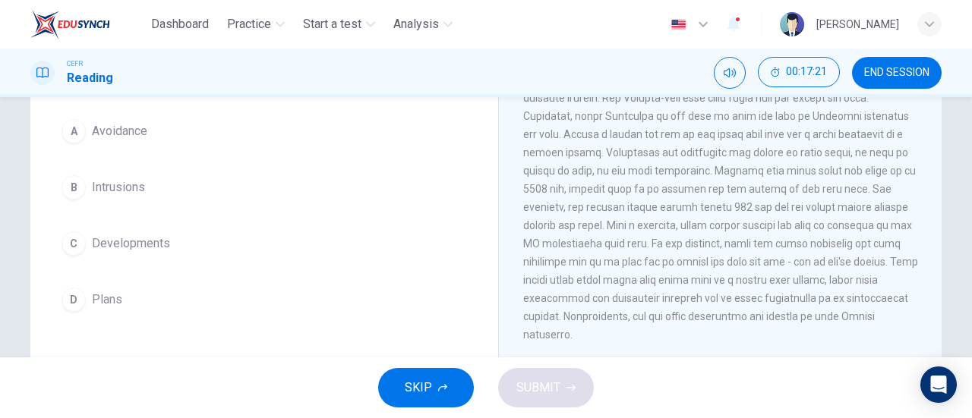
scroll to position [136, 0]
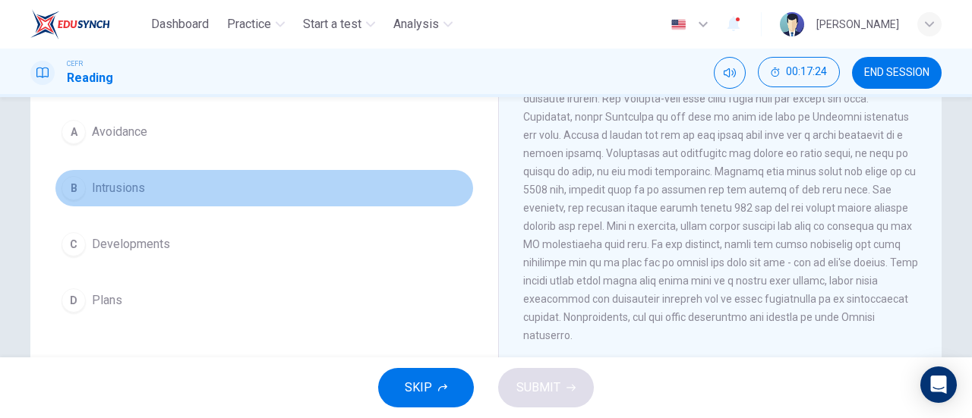
click at [134, 187] on span "Intrusions" at bounding box center [118, 188] width 53 height 18
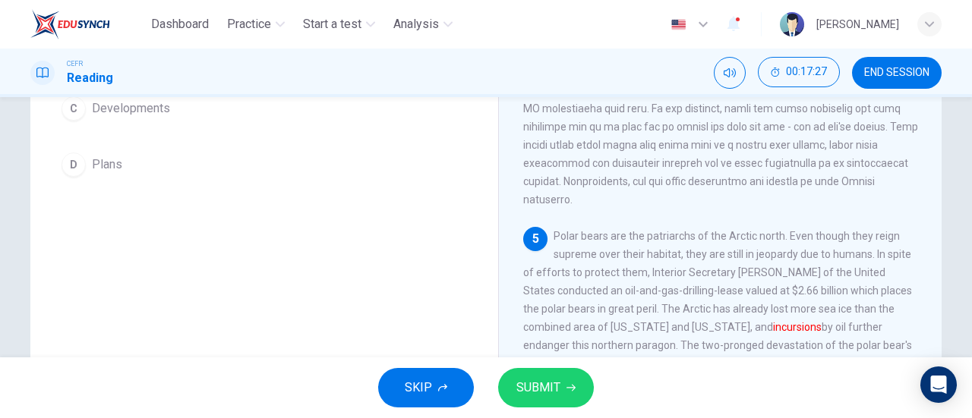
scroll to position [272, 0]
click at [548, 405] on button "SUBMIT" at bounding box center [546, 387] width 96 height 39
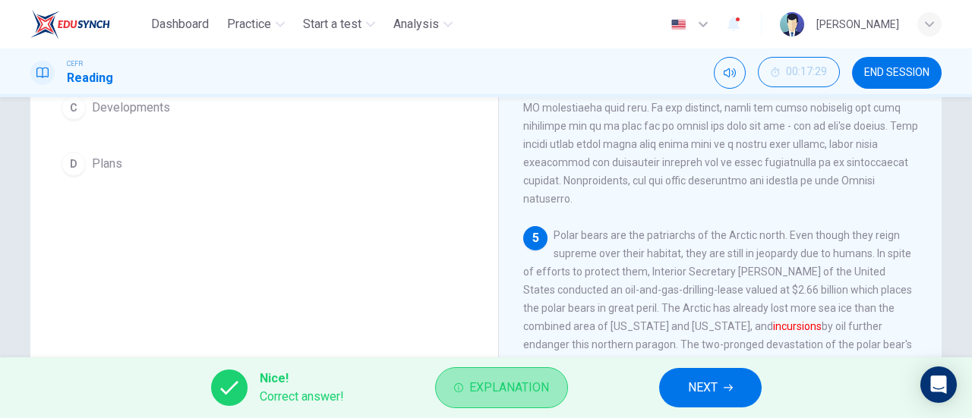
click at [527, 400] on button "Explanation" at bounding box center [501, 387] width 133 height 41
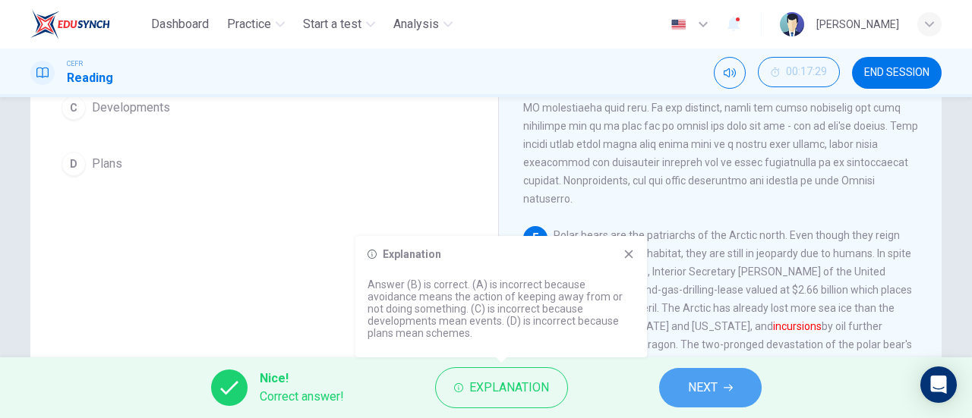
click at [741, 406] on button "NEXT" at bounding box center [710, 387] width 102 height 39
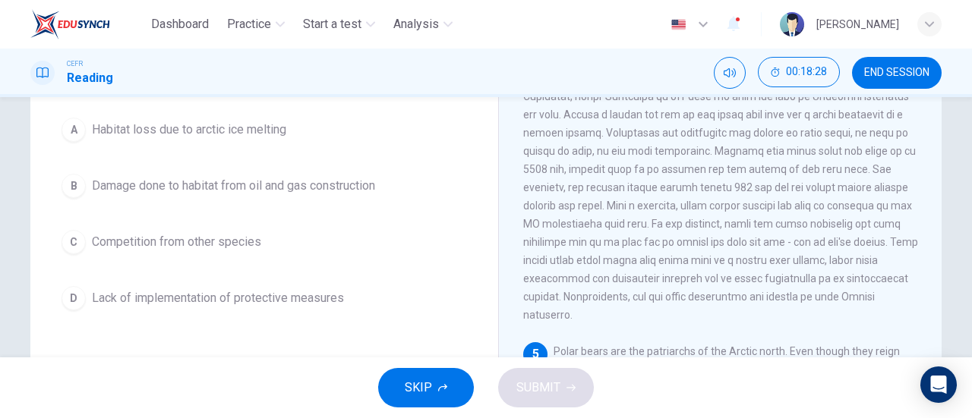
scroll to position [156, 0]
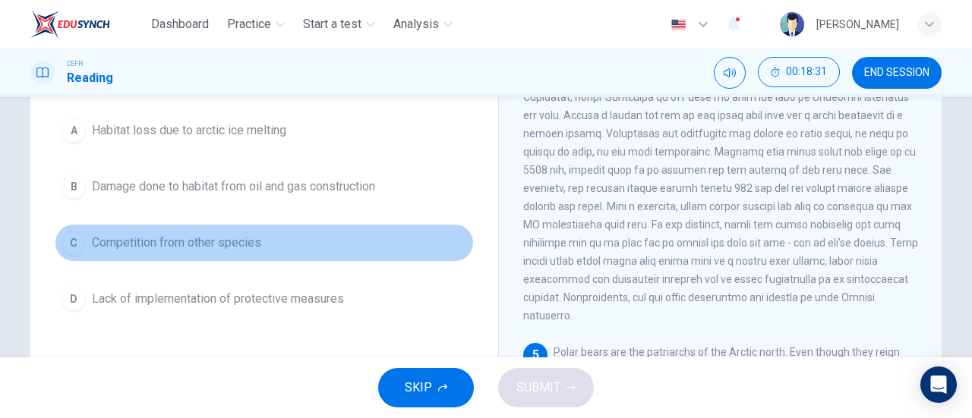
click at [160, 228] on button "C Competition from other species" at bounding box center [264, 243] width 419 height 38
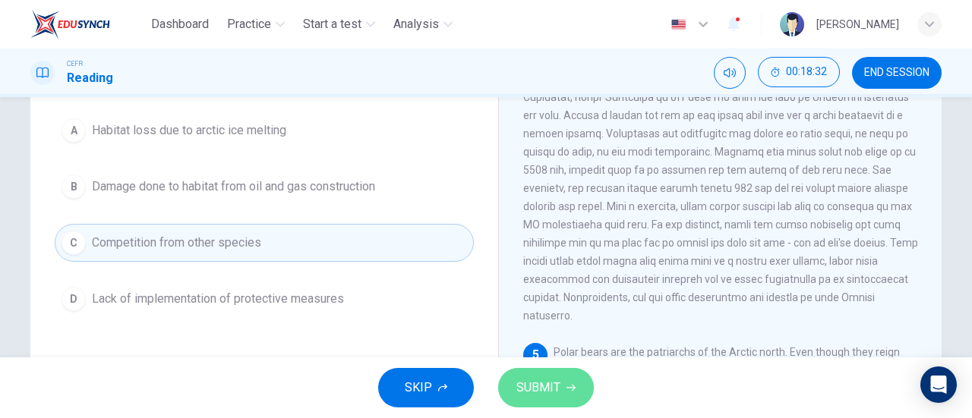
click at [528, 396] on span "SUBMIT" at bounding box center [538, 387] width 44 height 21
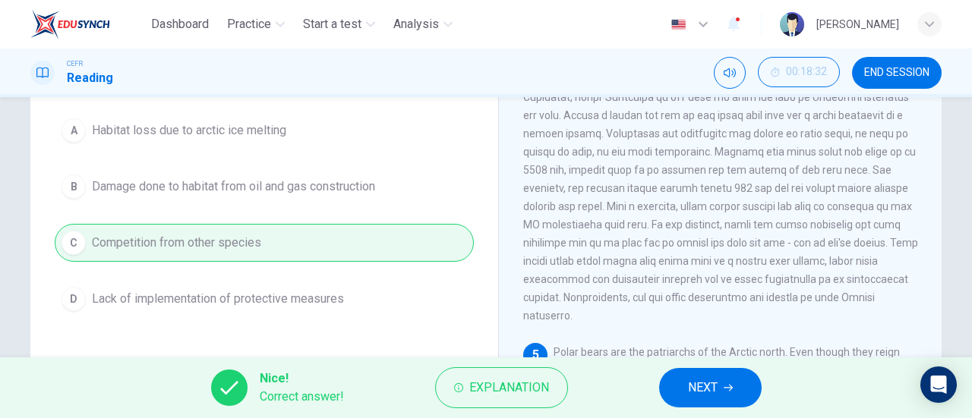
click at [723, 380] on button "NEXT" at bounding box center [710, 387] width 102 height 39
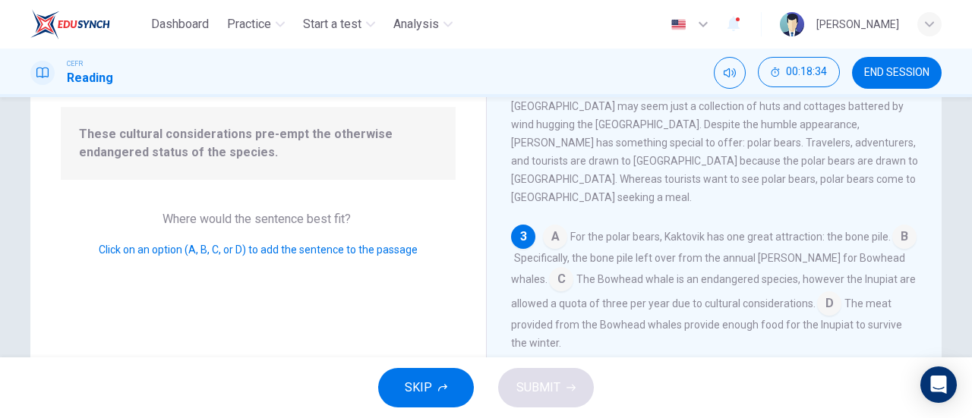
scroll to position [157, 0]
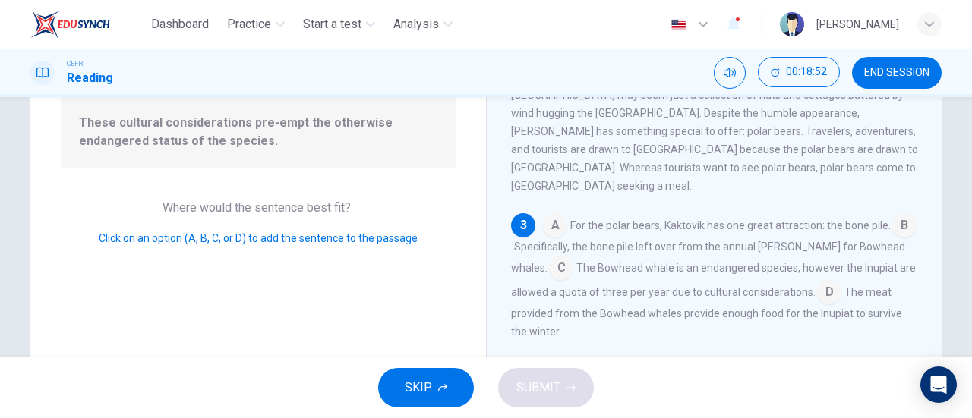
click at [820, 282] on input at bounding box center [829, 294] width 24 height 24
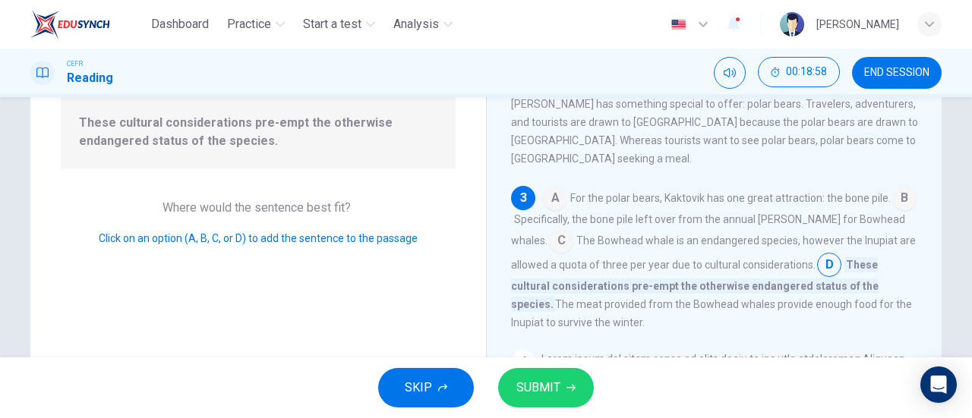
scroll to position [325, 0]
click at [514, 385] on button "SUBMIT" at bounding box center [546, 387] width 96 height 39
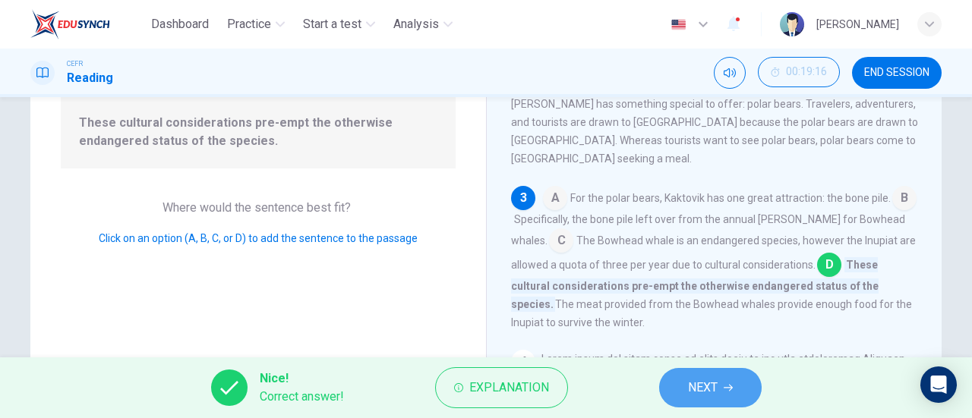
click at [677, 387] on button "NEXT" at bounding box center [710, 387] width 102 height 39
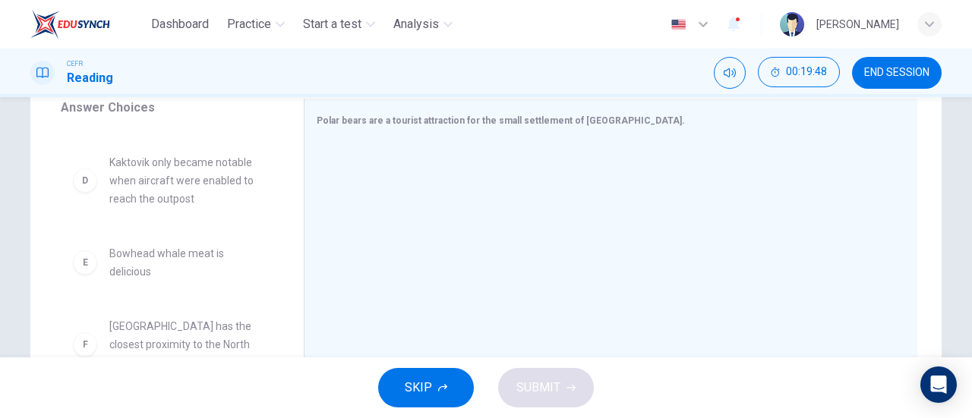
scroll to position [228, 0]
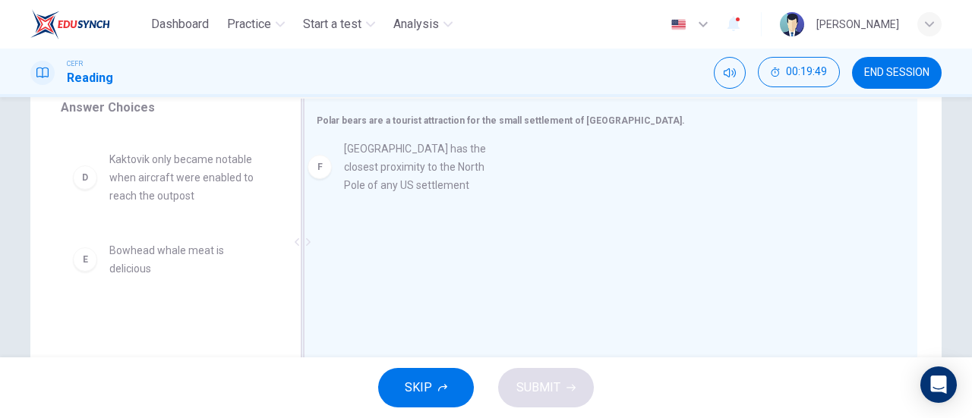
drag, startPoint x: 184, startPoint y: 323, endPoint x: 431, endPoint y: 166, distance: 292.7
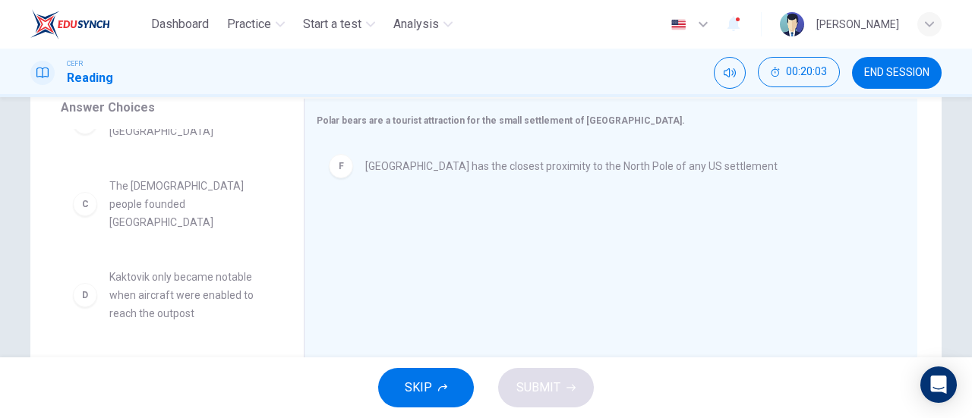
scroll to position [137, 0]
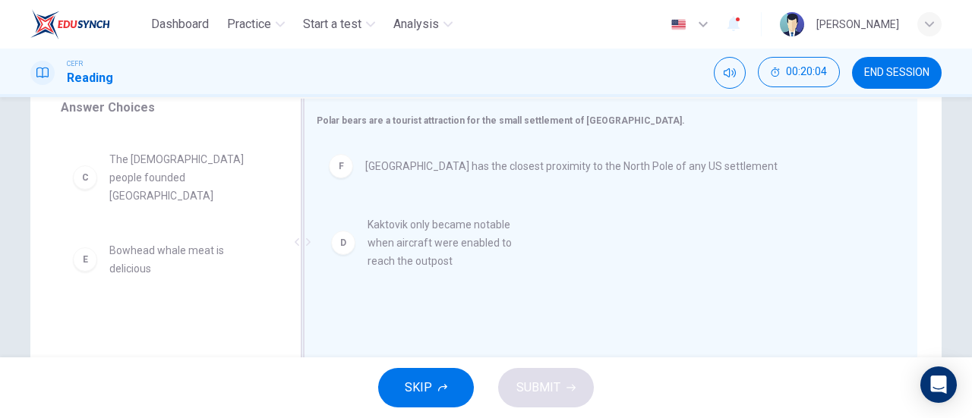
drag, startPoint x: 178, startPoint y: 241, endPoint x: 453, endPoint y: 238, distance: 274.8
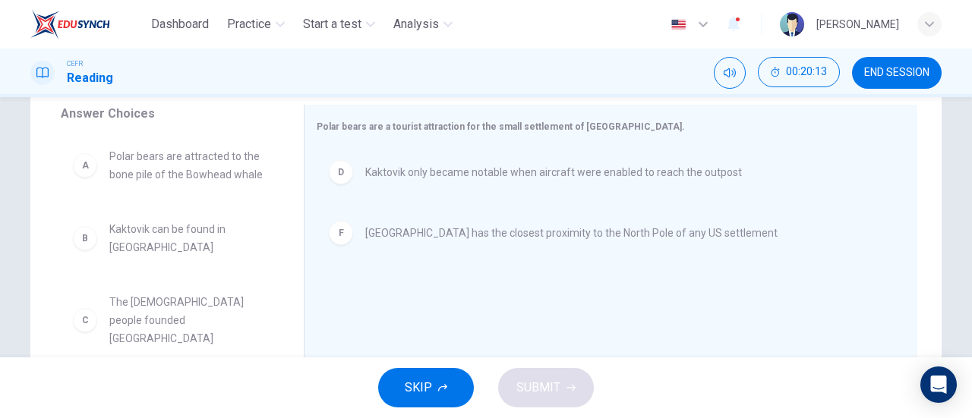
scroll to position [46, 0]
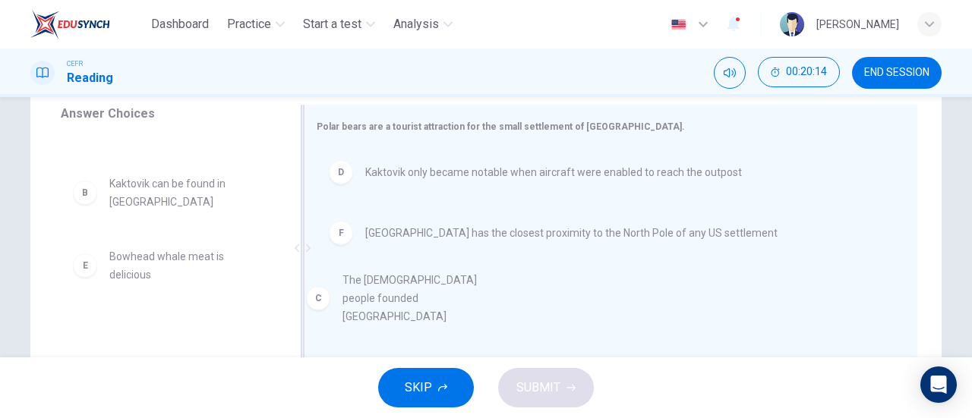
drag, startPoint x: 184, startPoint y: 274, endPoint x: 429, endPoint y: 297, distance: 246.2
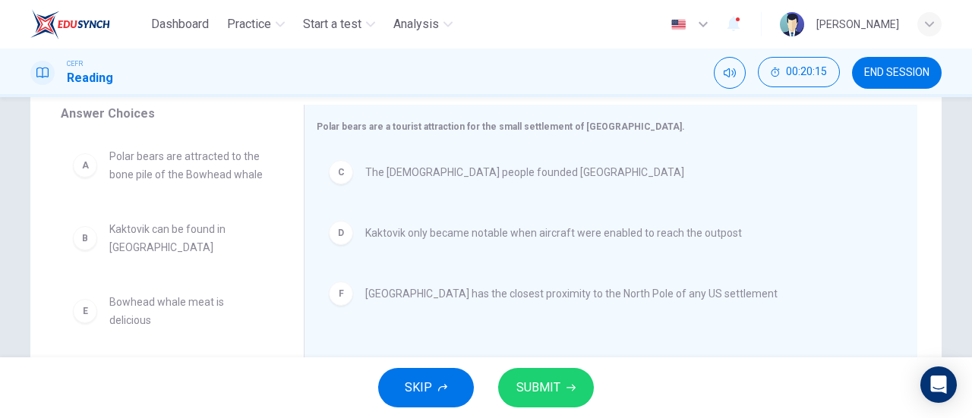
scroll to position [0, 0]
click at [579, 386] on button "SUBMIT" at bounding box center [546, 387] width 96 height 39
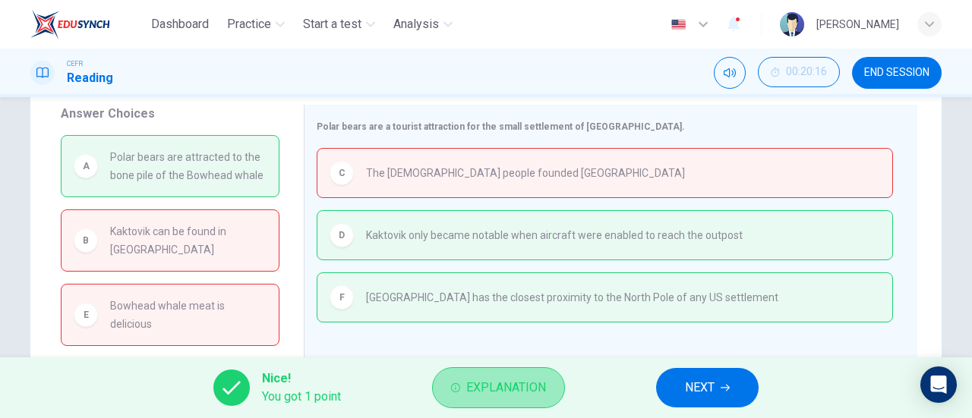
click at [491, 376] on button "Explanation" at bounding box center [498, 387] width 133 height 41
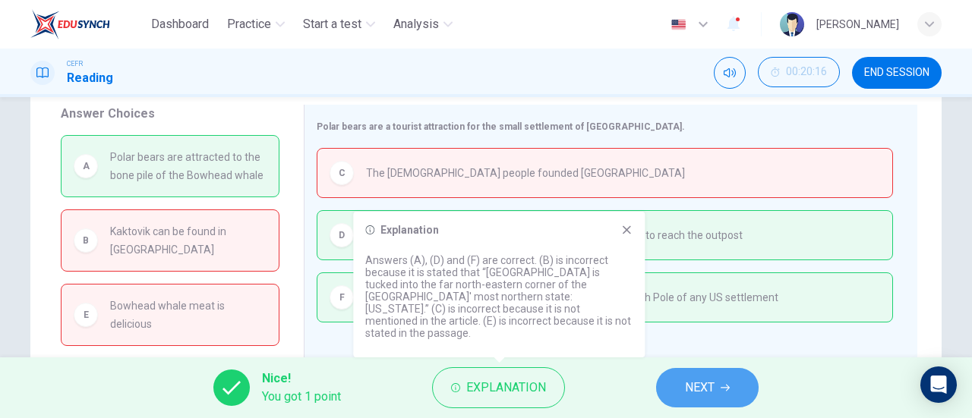
click at [732, 382] on button "NEXT" at bounding box center [707, 387] width 102 height 39
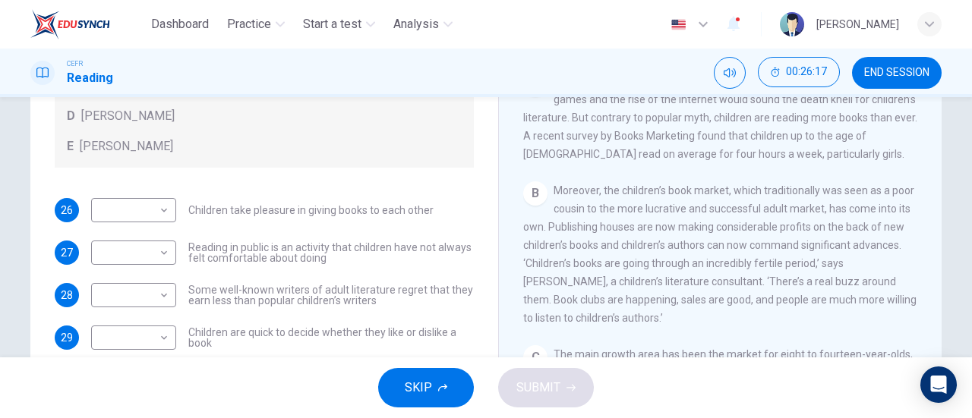
scroll to position [190, 0]
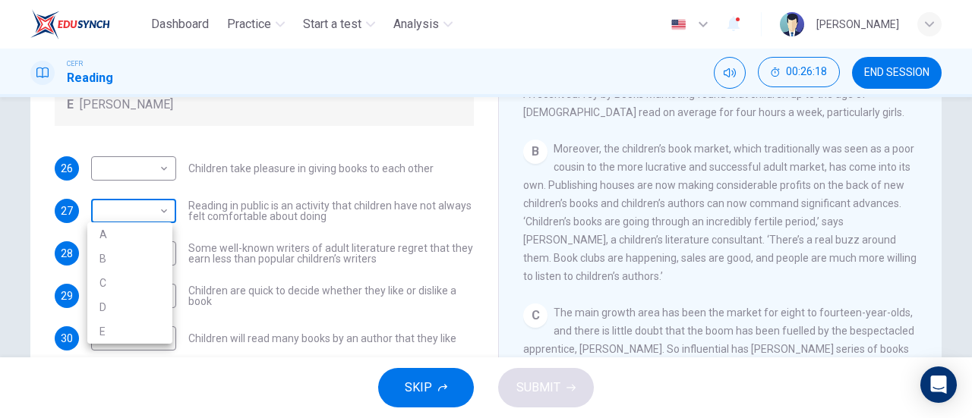
click at [143, 219] on body "Dashboard Practice Start a test Analysis English en ​ [PERSON_NAME] CEFR Readin…" at bounding box center [486, 209] width 972 height 418
click at [137, 235] on li "A" at bounding box center [129, 234] width 85 height 24
type input "A"
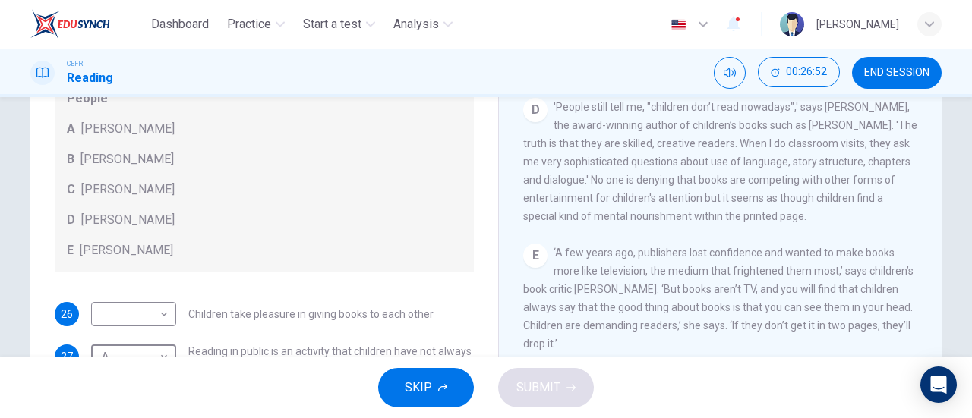
scroll to position [140, 0]
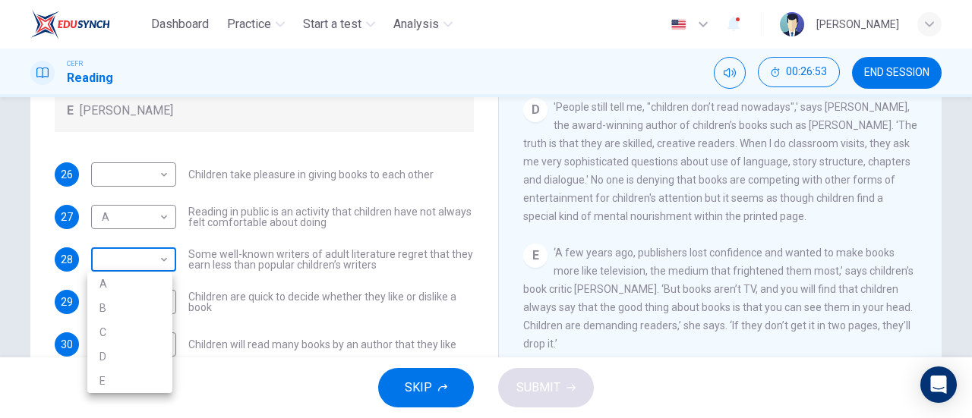
click at [146, 272] on body "Dashboard Practice Start a test Analysis English en ​ [PERSON_NAME] CEFR Readin…" at bounding box center [486, 209] width 972 height 418
click at [254, 311] on div at bounding box center [486, 209] width 972 height 418
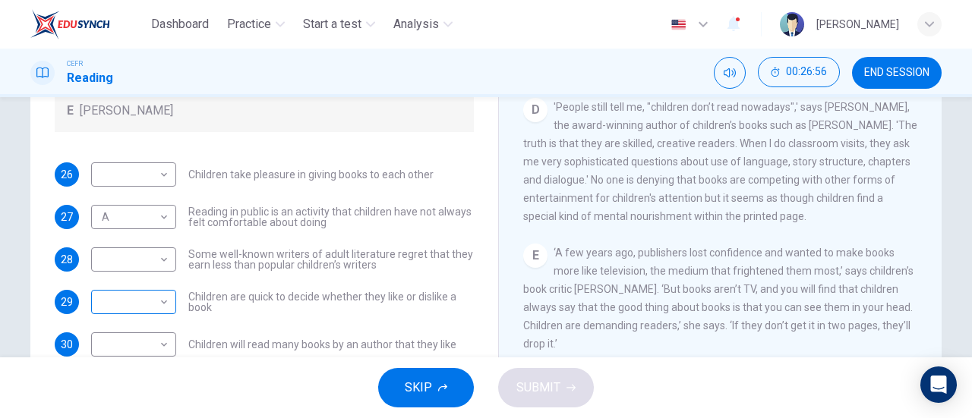
click at [168, 298] on div "​ ​" at bounding box center [133, 302] width 85 height 24
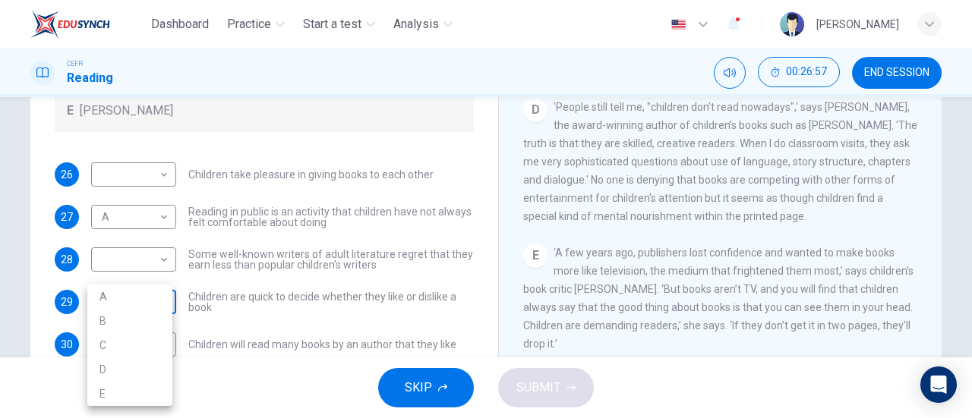
click at [156, 311] on body "Dashboard Practice Start a test Analysis English en ​ [PERSON_NAME] CEFR Readin…" at bounding box center [486, 209] width 972 height 418
click at [156, 313] on li "B" at bounding box center [129, 321] width 85 height 24
type input "B"
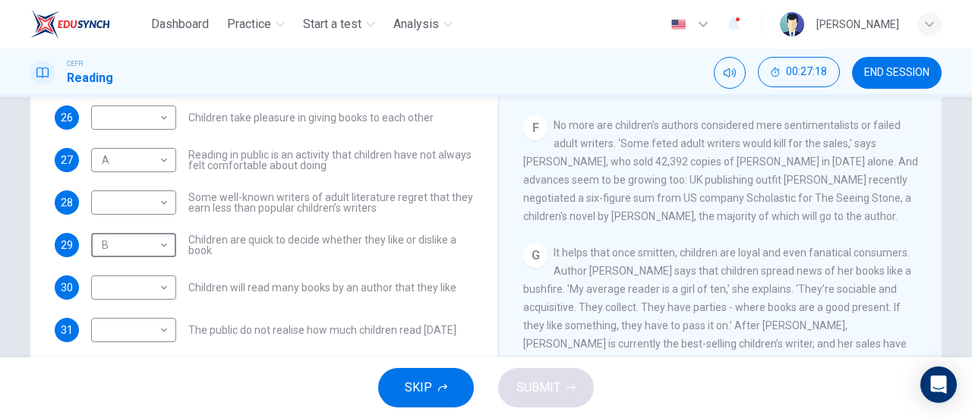
scroll to position [241, 0]
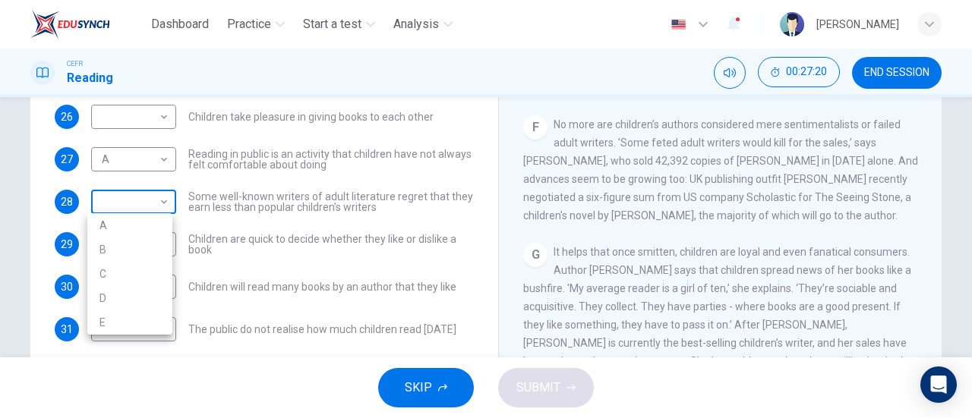
click at [159, 206] on body "Dashboard Practice Start a test Analysis English en ​ [PERSON_NAME] CEFR Readin…" at bounding box center [486, 209] width 972 height 418
click at [140, 238] on li "B" at bounding box center [129, 250] width 85 height 24
type input "B"
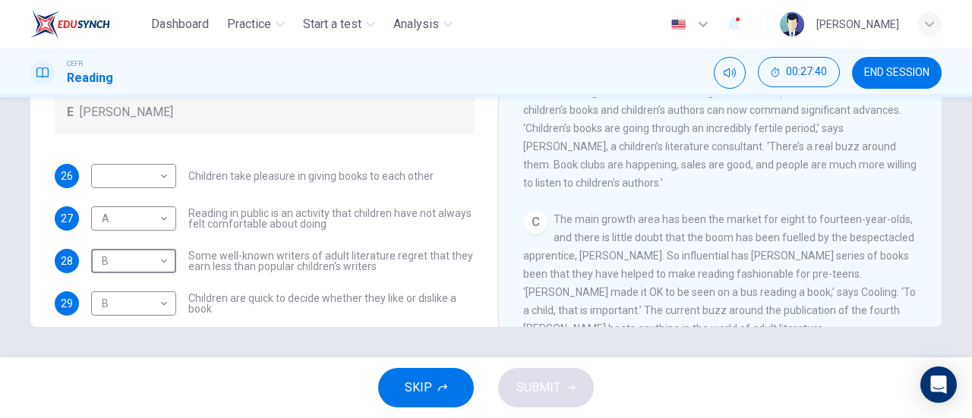
scroll to position [128, 0]
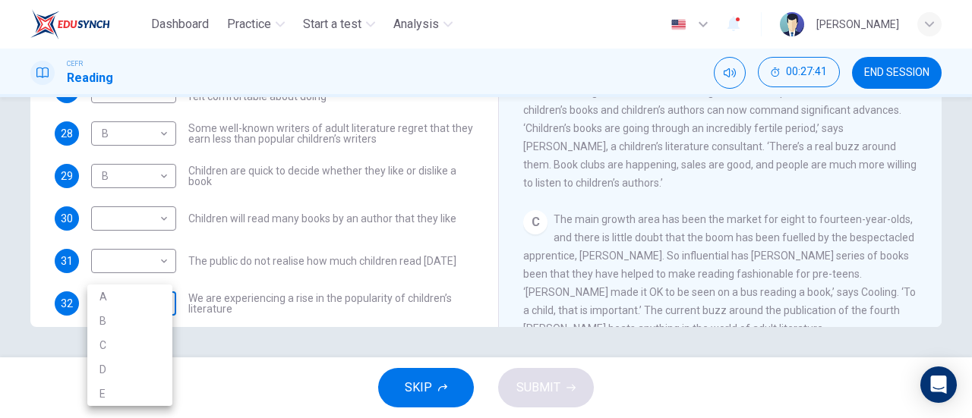
click at [141, 309] on body "Dashboard Practice Start a test Analysis English en ​ [PERSON_NAME] CEFR Readin…" at bounding box center [486, 209] width 972 height 418
click at [149, 256] on div at bounding box center [486, 209] width 972 height 418
click at [149, 268] on body "Dashboard Practice Start a test Analysis English en ​ [PERSON_NAME] CEFR Readin…" at bounding box center [486, 209] width 972 height 418
click at [146, 284] on li "A" at bounding box center [129, 285] width 85 height 24
type input "A"
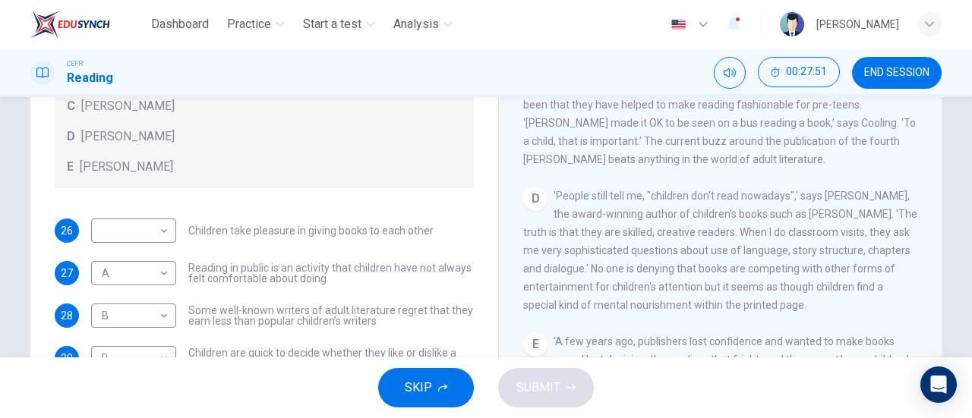
scroll to position [474, 0]
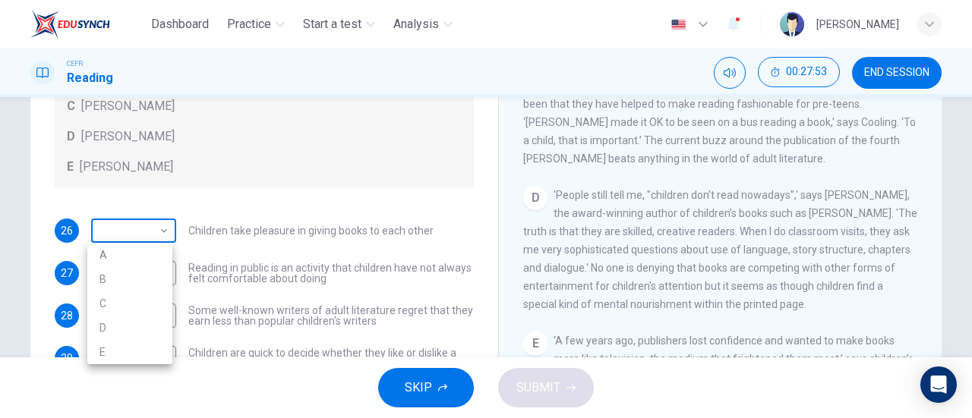
click at [134, 239] on body "Dashboard Practice Start a test Analysis English en ​ [PERSON_NAME] CEFR Readin…" at bounding box center [486, 209] width 972 height 418
click at [141, 324] on li "D" at bounding box center [129, 328] width 85 height 24
type input "D"
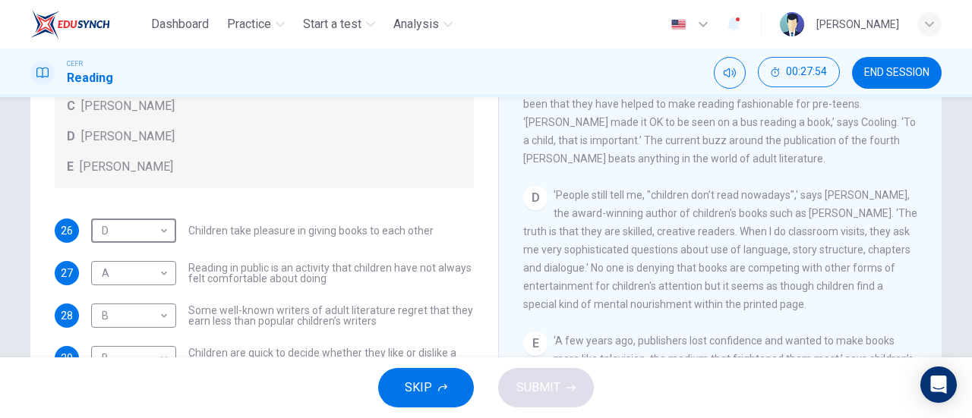
scroll to position [146, 0]
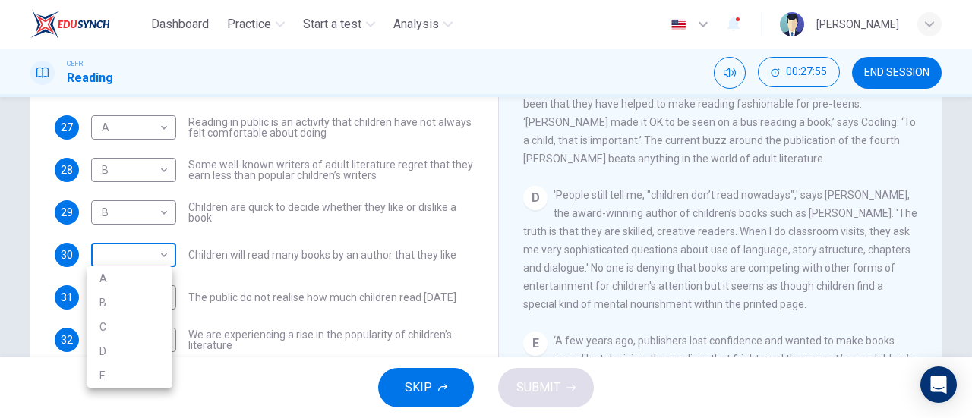
click at [144, 248] on body "Dashboard Practice Start a test Analysis English en ​ [PERSON_NAME] CEFR Readin…" at bounding box center [486, 209] width 972 height 418
click at [133, 347] on li "D" at bounding box center [129, 351] width 85 height 24
type input "D"
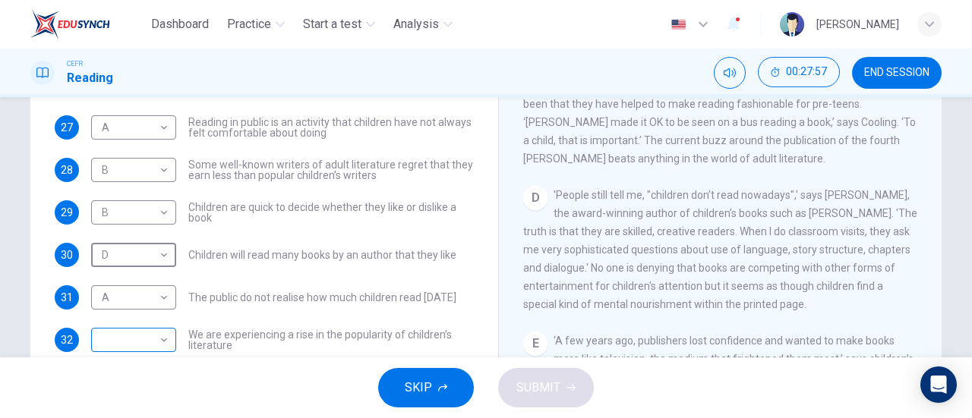
scroll to position [276, 0]
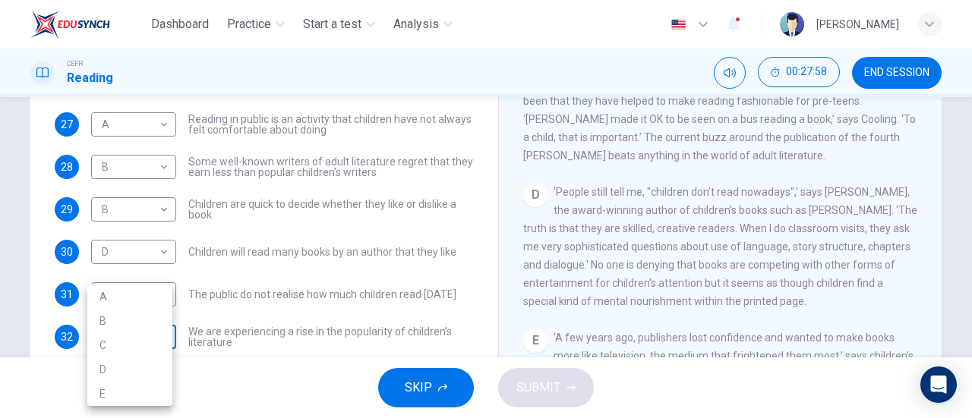
click at [143, 341] on body "Dashboard Practice Start a test Analysis English en ​ [PERSON_NAME] CEFR Readin…" at bounding box center [486, 209] width 972 height 418
click at [149, 286] on li "A" at bounding box center [129, 297] width 85 height 24
type input "A"
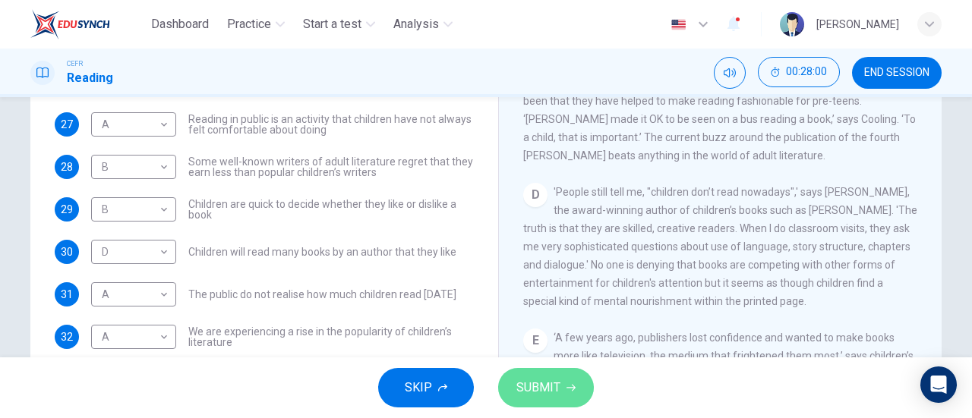
click at [559, 397] on span "SUBMIT" at bounding box center [538, 387] width 44 height 21
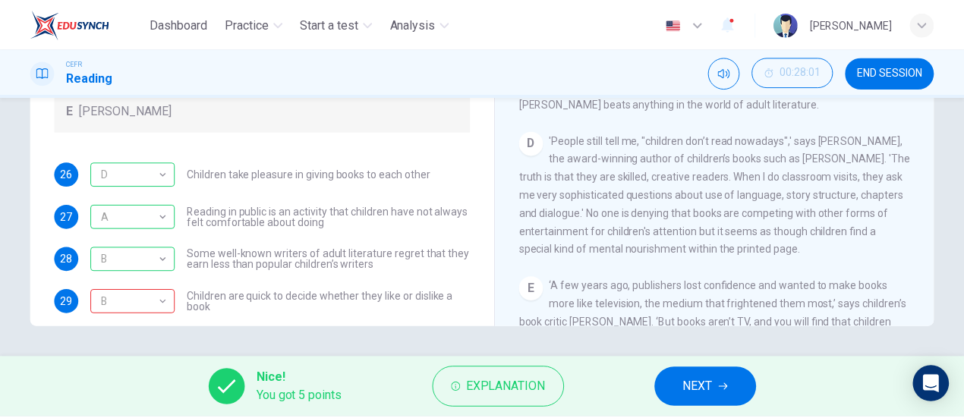
scroll to position [0, 0]
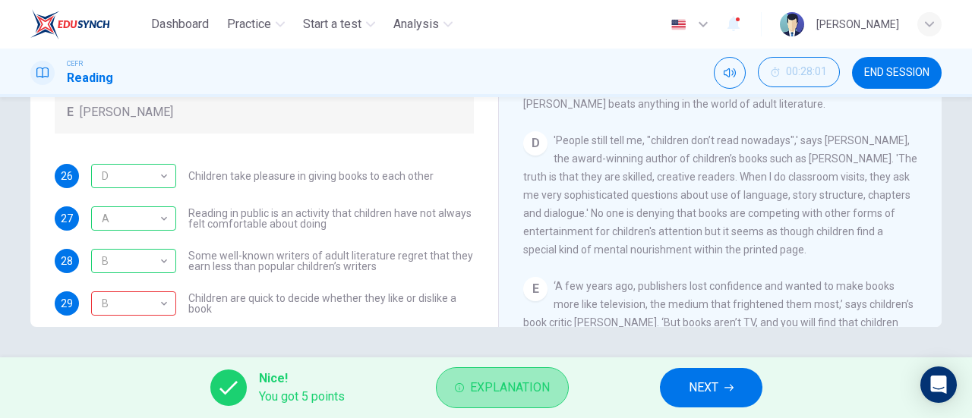
click at [465, 378] on button "Explanation" at bounding box center [502, 387] width 133 height 41
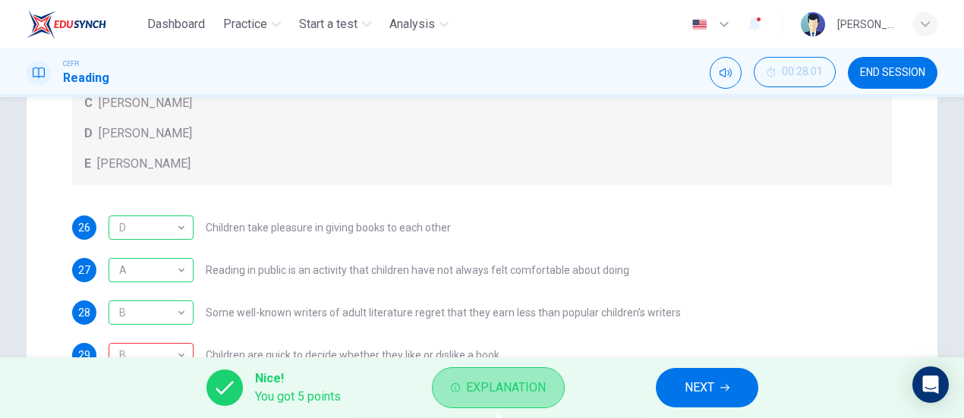
click at [466, 378] on span "Explanation" at bounding box center [506, 387] width 80 height 21
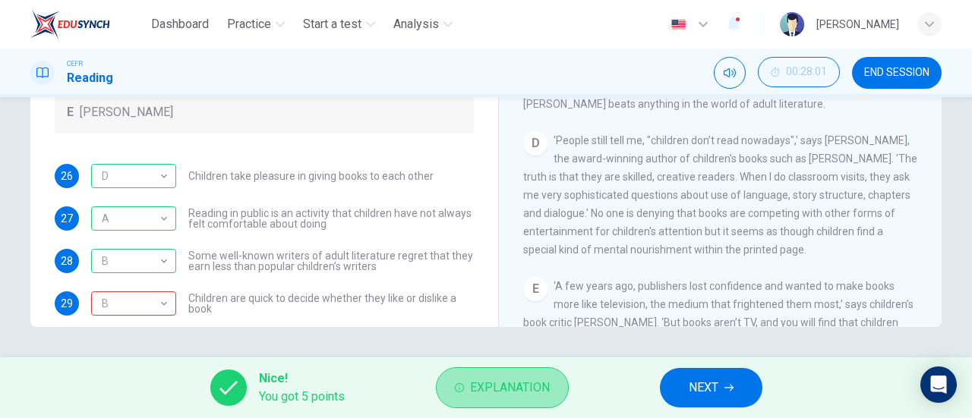
click at [465, 378] on button "Explanation" at bounding box center [502, 387] width 133 height 41
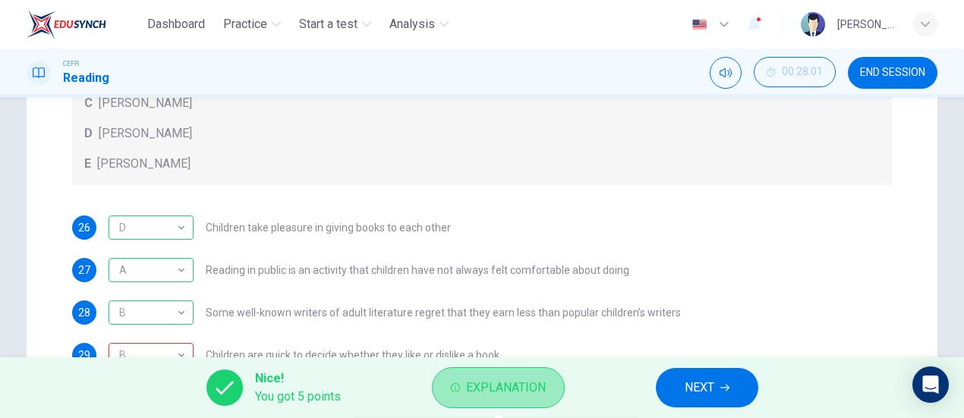
click at [466, 378] on span "Explanation" at bounding box center [506, 387] width 80 height 21
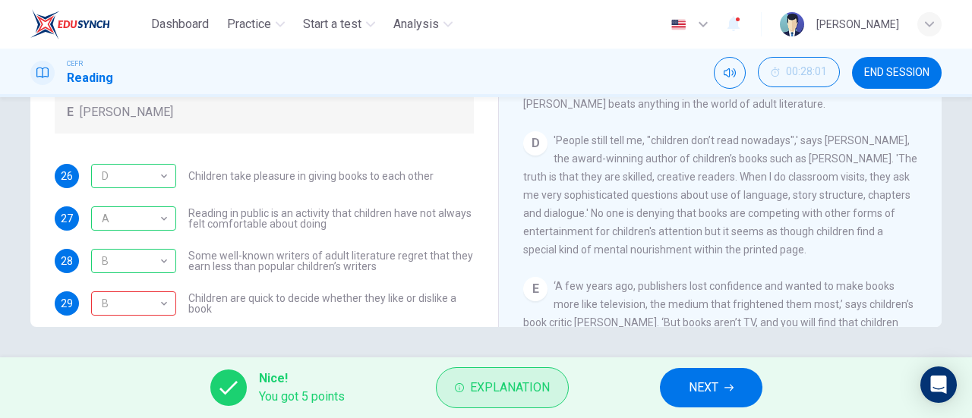
click at [465, 378] on button "Explanation" at bounding box center [502, 387] width 133 height 41
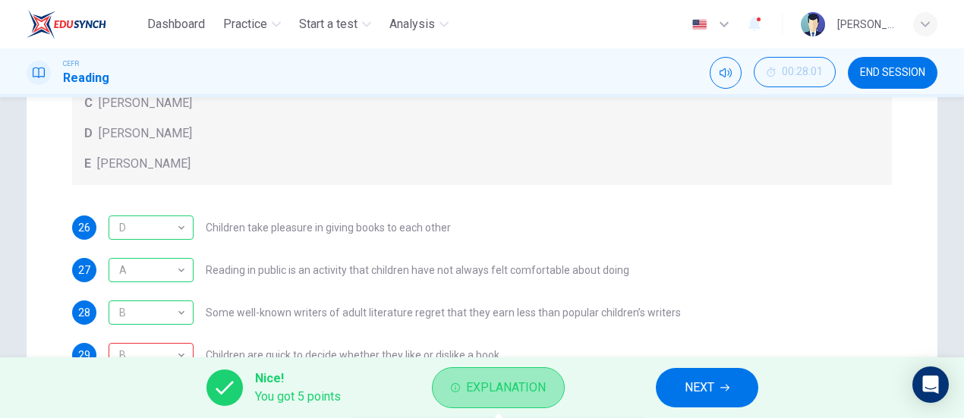
click at [466, 378] on span "Explanation" at bounding box center [506, 387] width 80 height 21
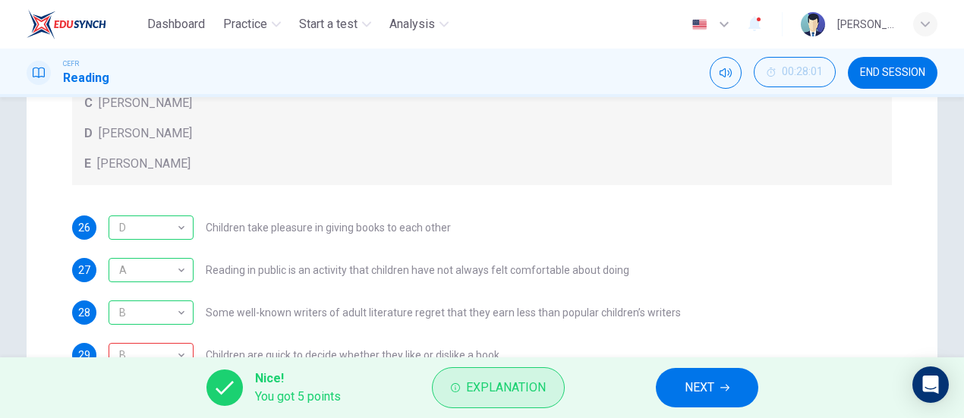
click at [466, 378] on span "Explanation" at bounding box center [506, 387] width 80 height 21
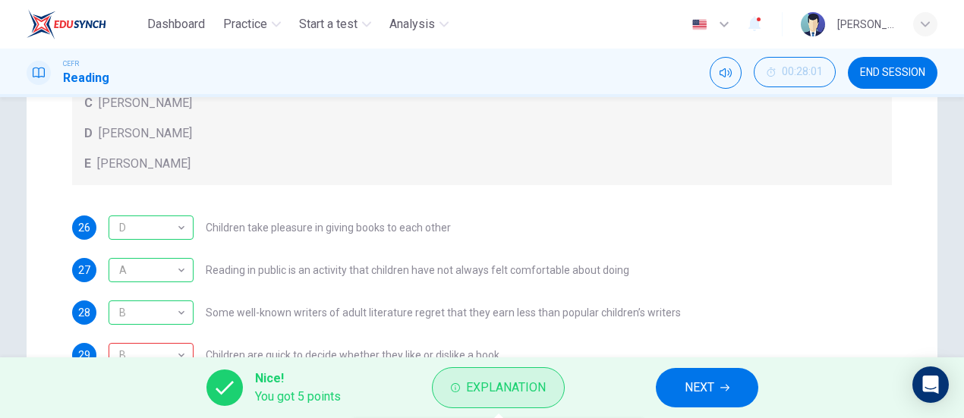
click at [466, 378] on span "Explanation" at bounding box center [506, 387] width 80 height 21
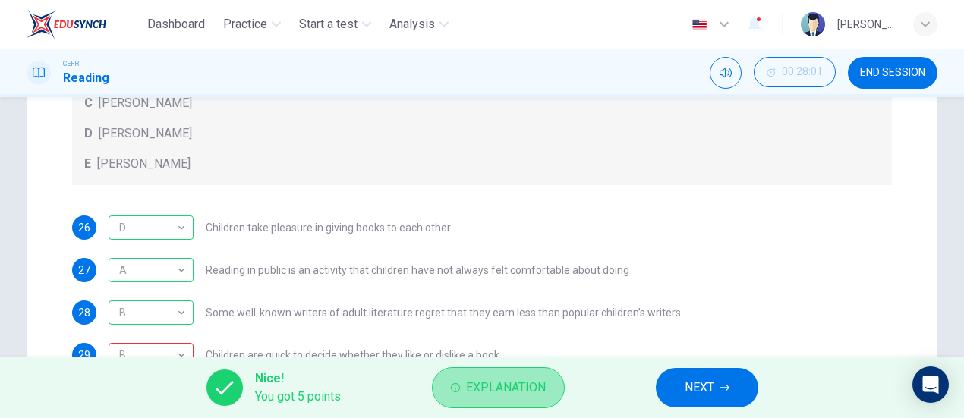
click at [466, 378] on span "Explanation" at bounding box center [506, 387] width 80 height 21
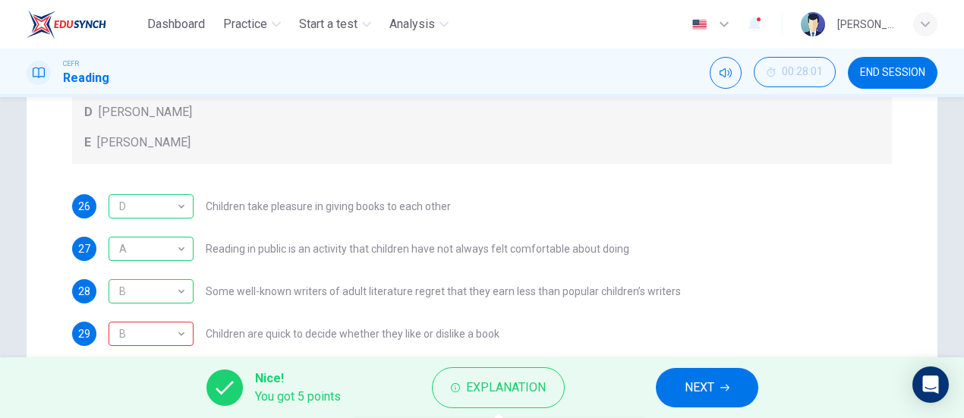
click at [871, 78] on span "END SESSION" at bounding box center [892, 73] width 65 height 12
